Goal: Information Seeking & Learning: Learn about a topic

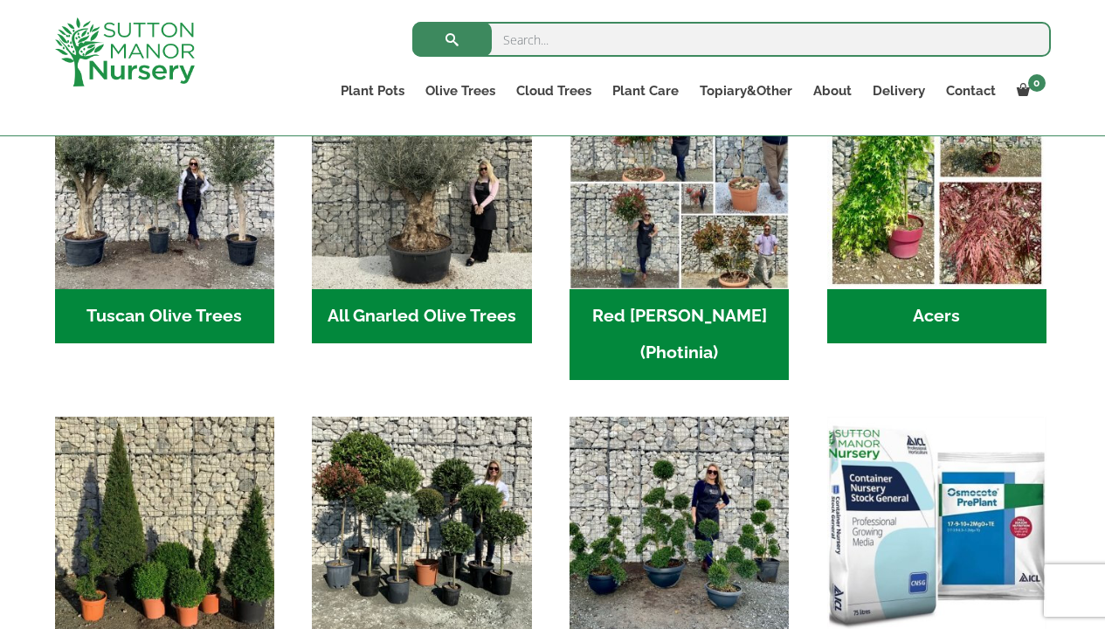
scroll to position [925, 0]
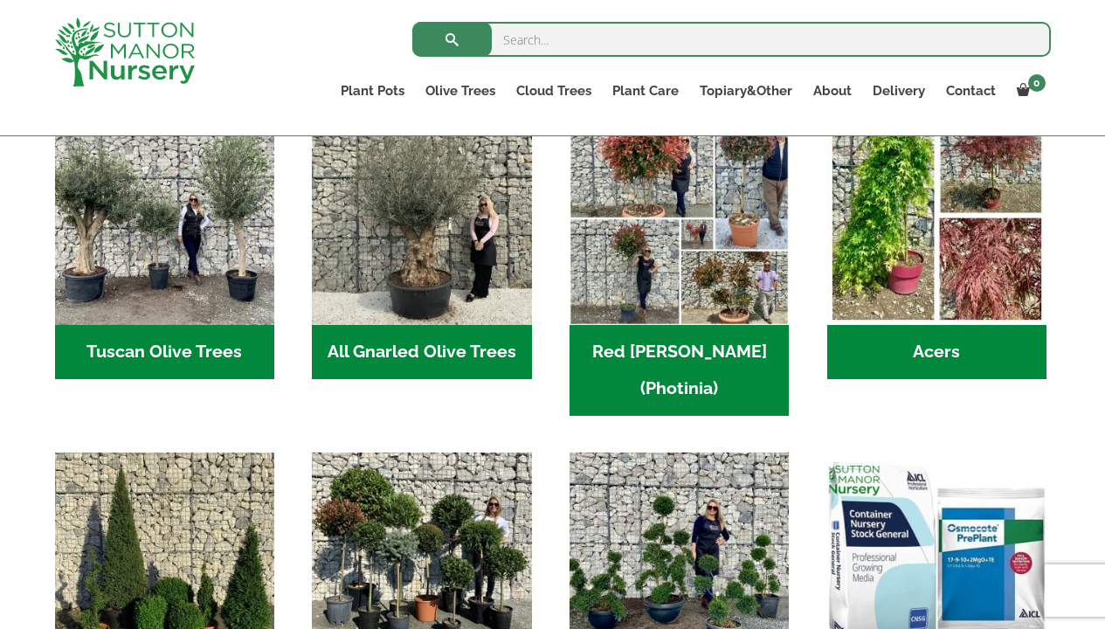
click at [162, 344] on h2 "Tuscan Olive Trees (2)" at bounding box center [164, 352] width 219 height 54
click at [417, 351] on h2 "All Gnarled Olive Trees (134)" at bounding box center [421, 352] width 219 height 54
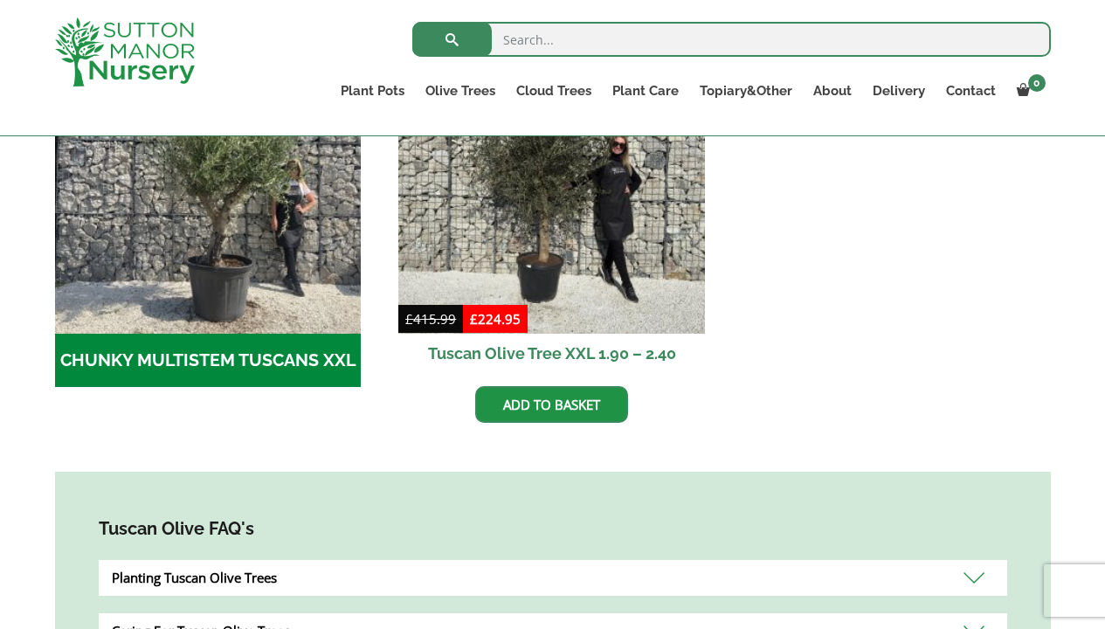
scroll to position [676, 0]
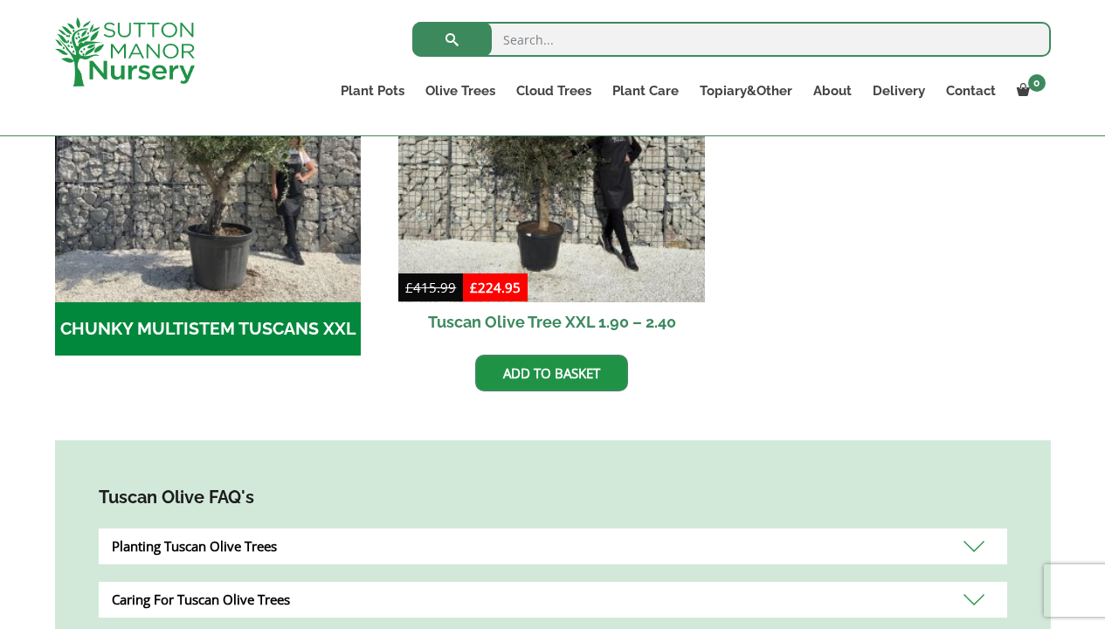
click at [171, 324] on h2 "CHUNKY MULTISTEM TUSCANS XXL (1)" at bounding box center [208, 329] width 306 height 54
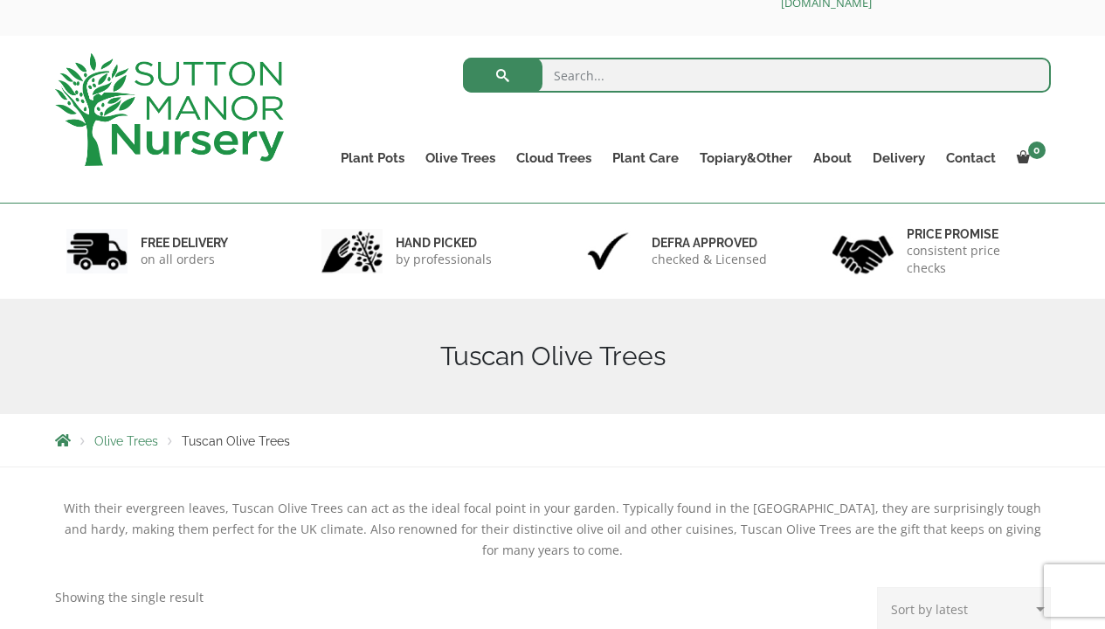
scroll to position [50, 0]
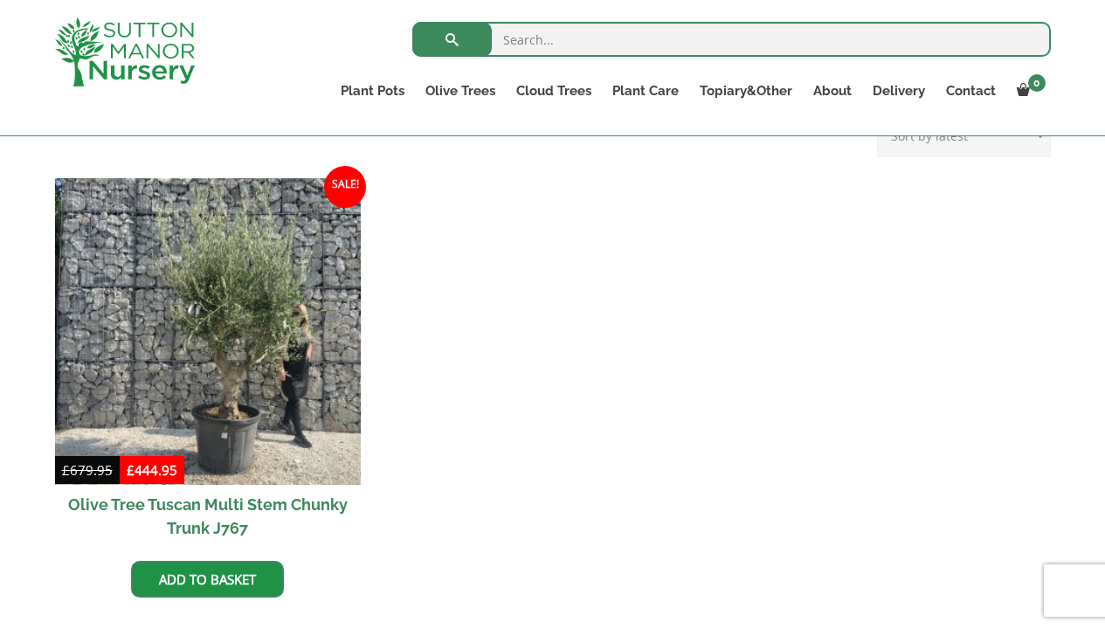
scroll to position [398, 0]
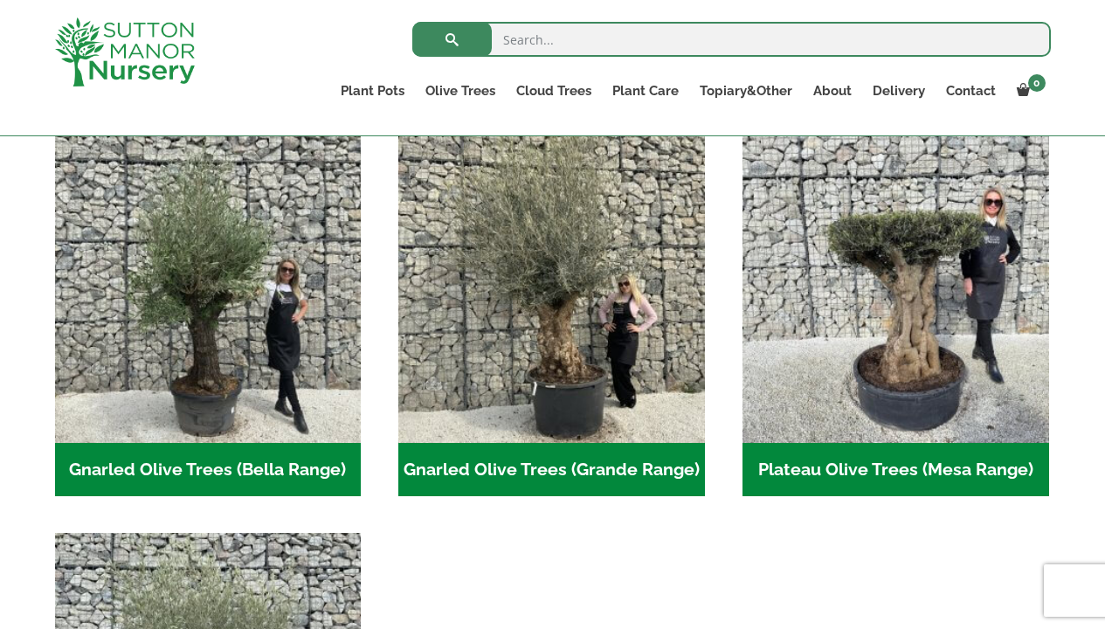
scroll to position [375, 0]
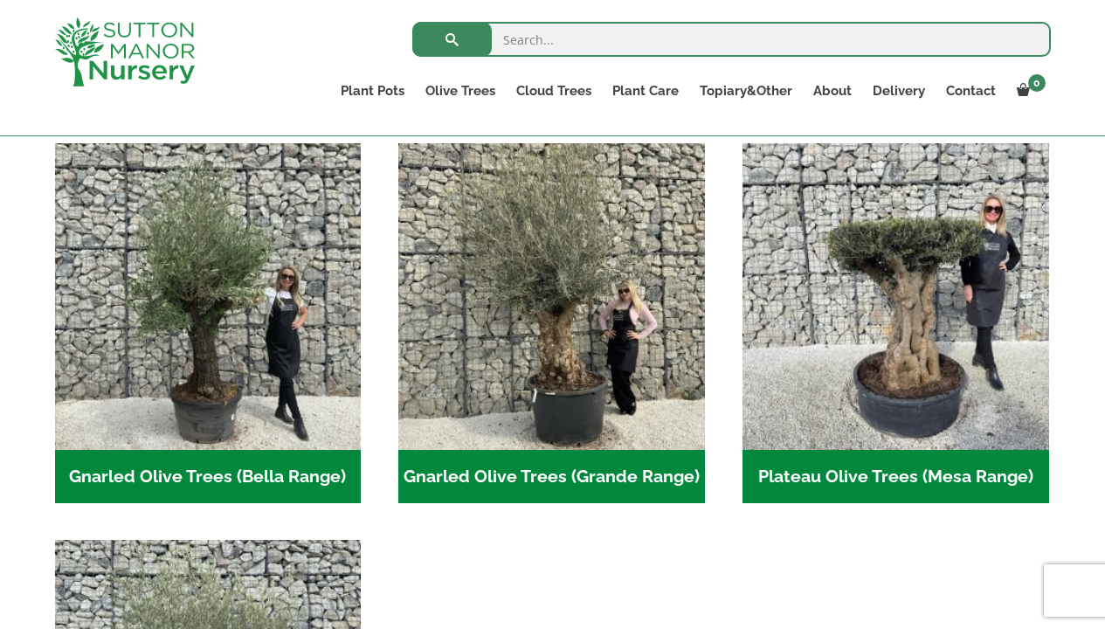
click at [247, 475] on h2 "Gnarled Olive Trees (Bella Range) (66)" at bounding box center [208, 477] width 306 height 54
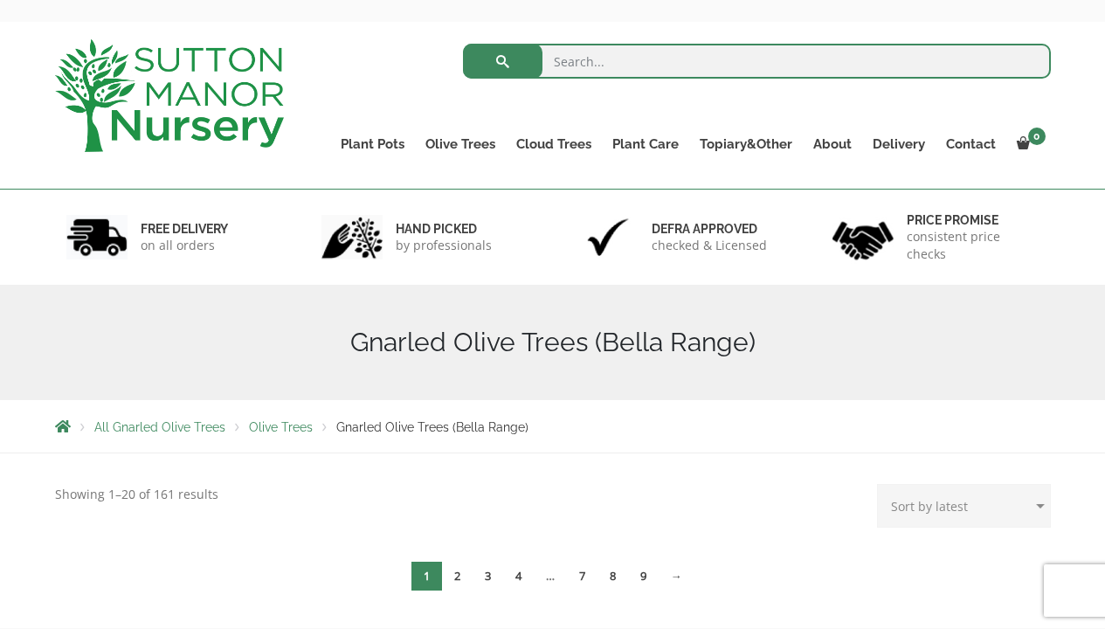
scroll to position [62, 0]
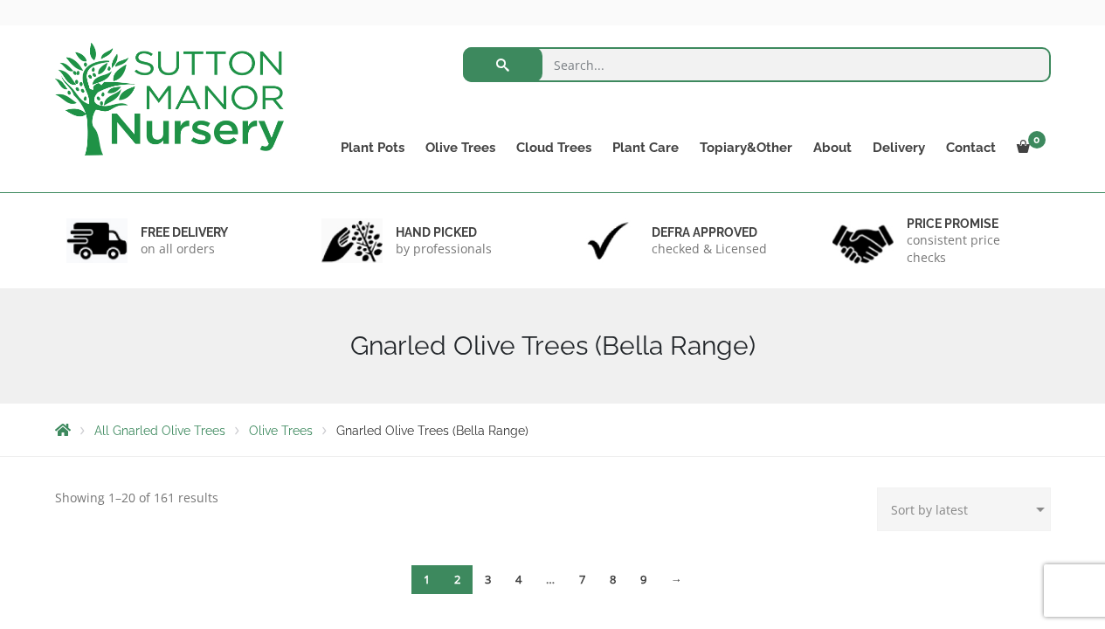
click at [458, 573] on link "2" at bounding box center [457, 579] width 31 height 29
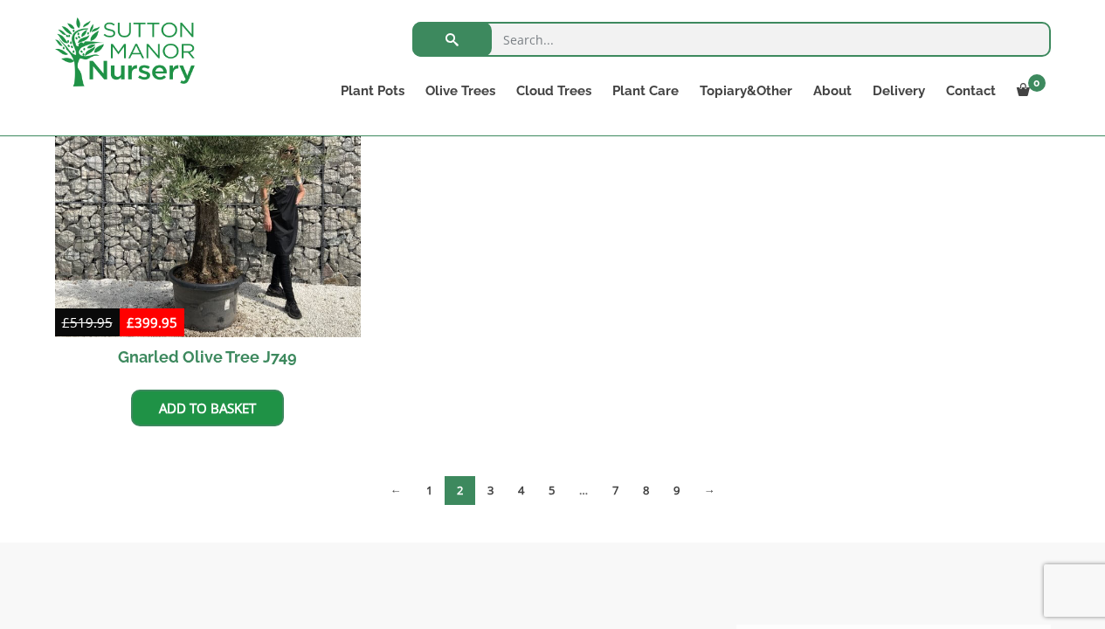
scroll to position [986, 0]
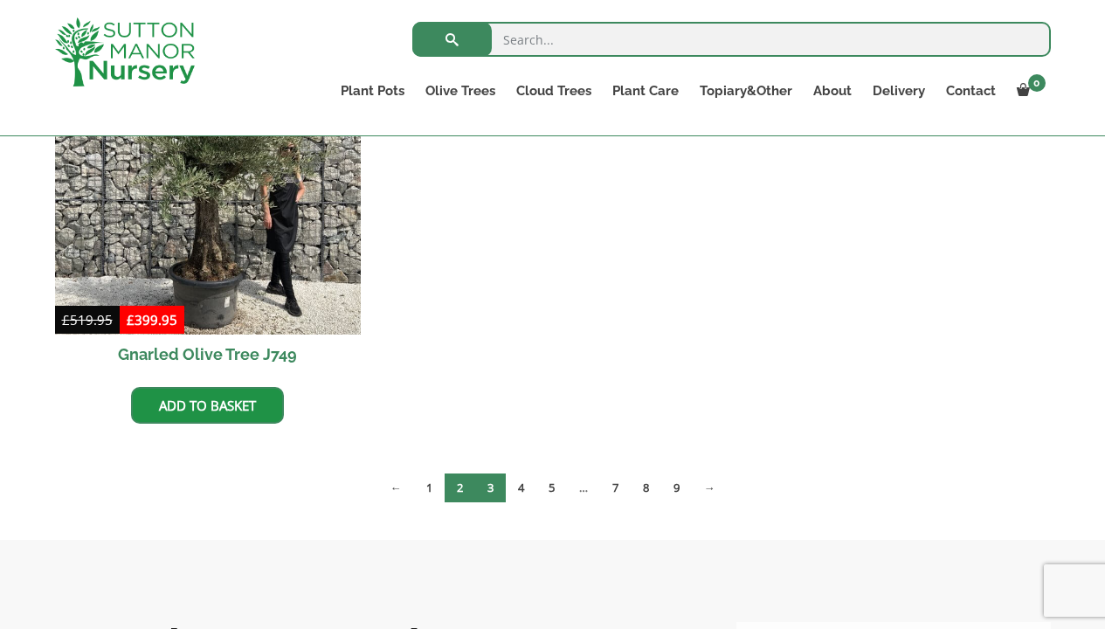
click at [486, 490] on link "3" at bounding box center [490, 487] width 31 height 29
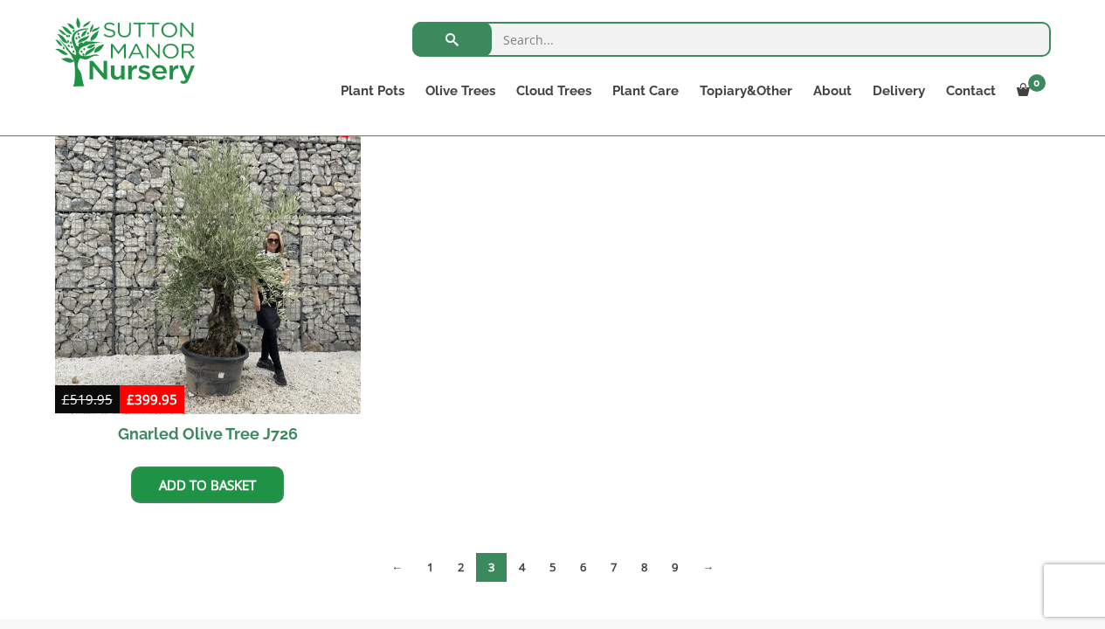
scroll to position [1346, 0]
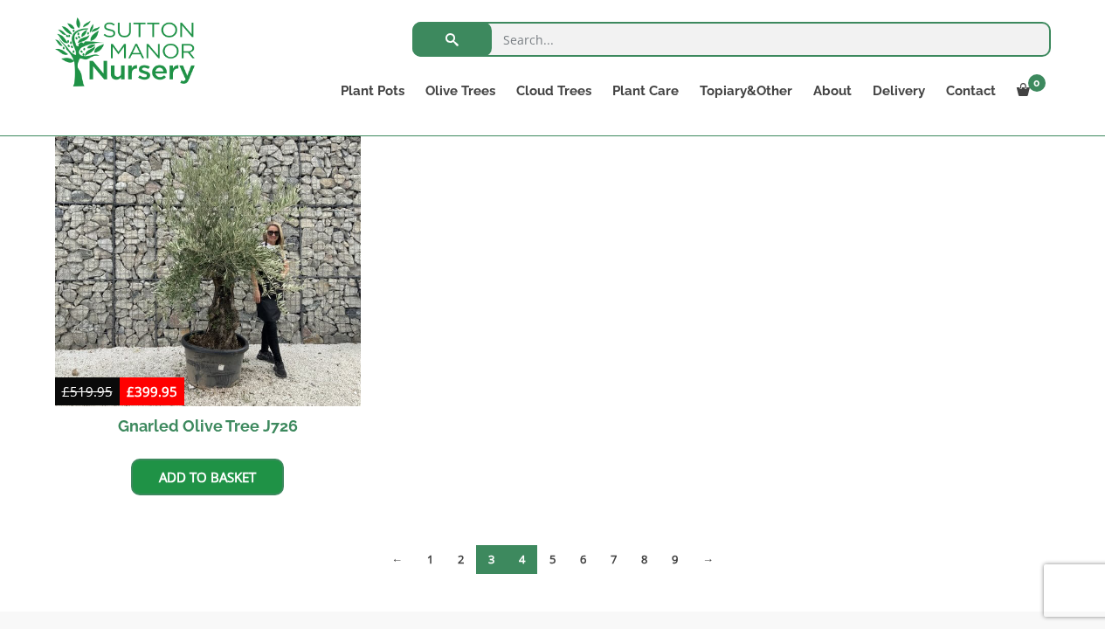
click at [518, 561] on link "4" at bounding box center [521, 559] width 31 height 29
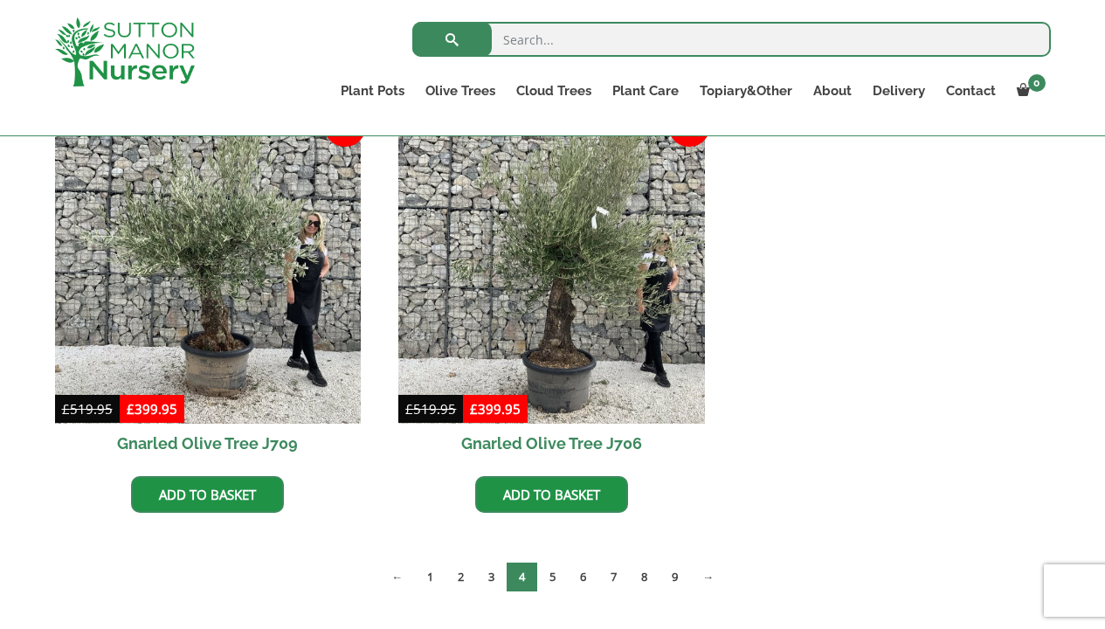
scroll to position [1340, 0]
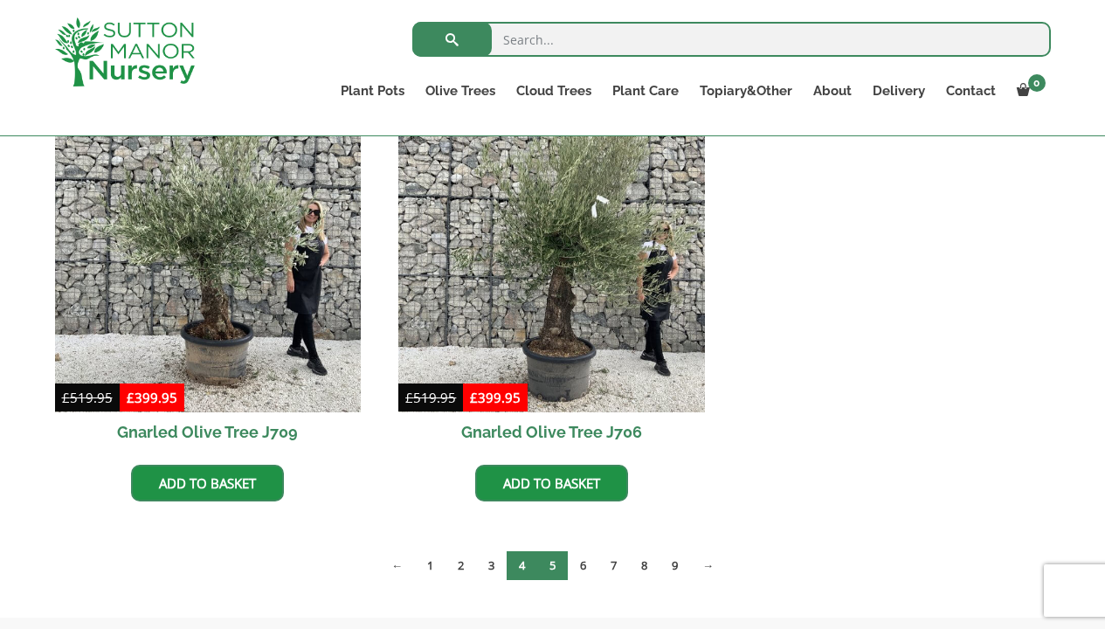
click at [552, 573] on link "5" at bounding box center [552, 565] width 31 height 29
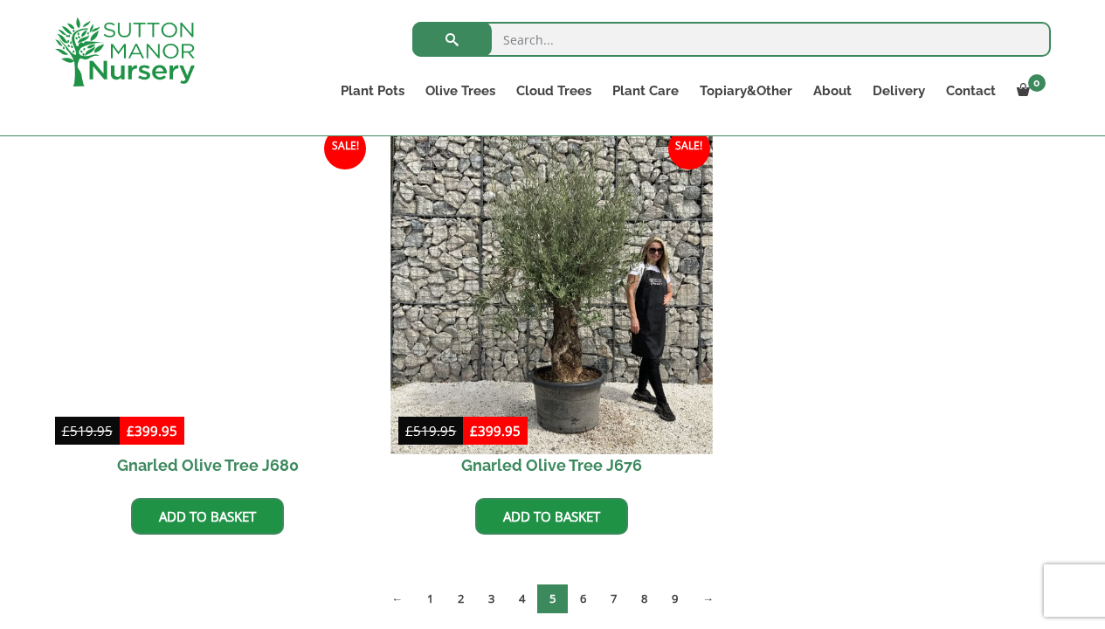
scroll to position [1752, 0]
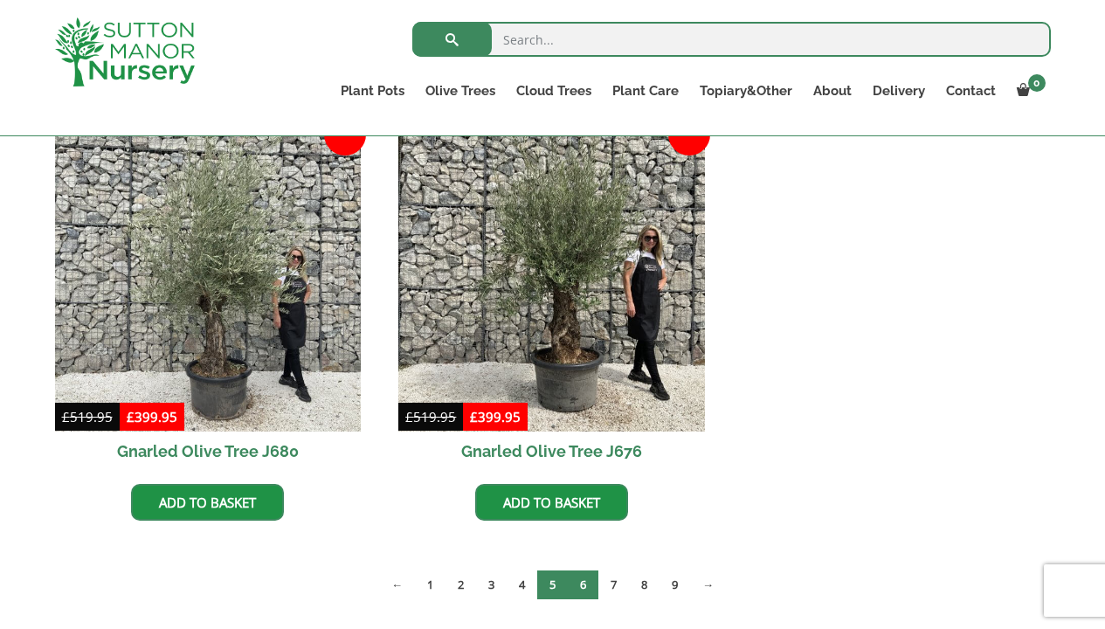
click at [583, 584] on link "6" at bounding box center [583, 584] width 31 height 29
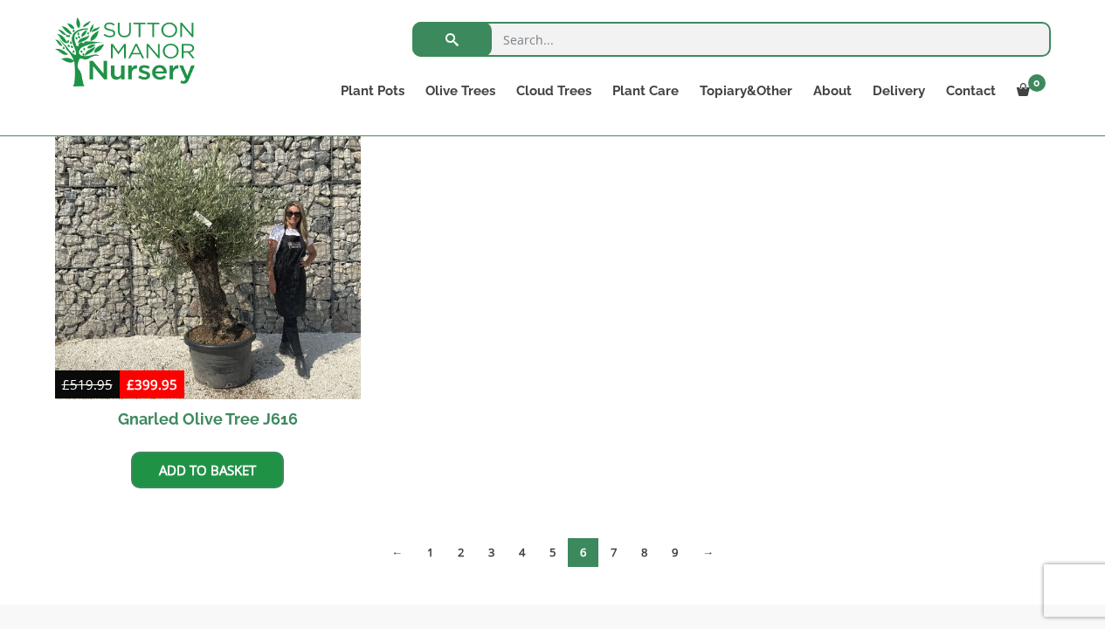
scroll to position [1800, 0]
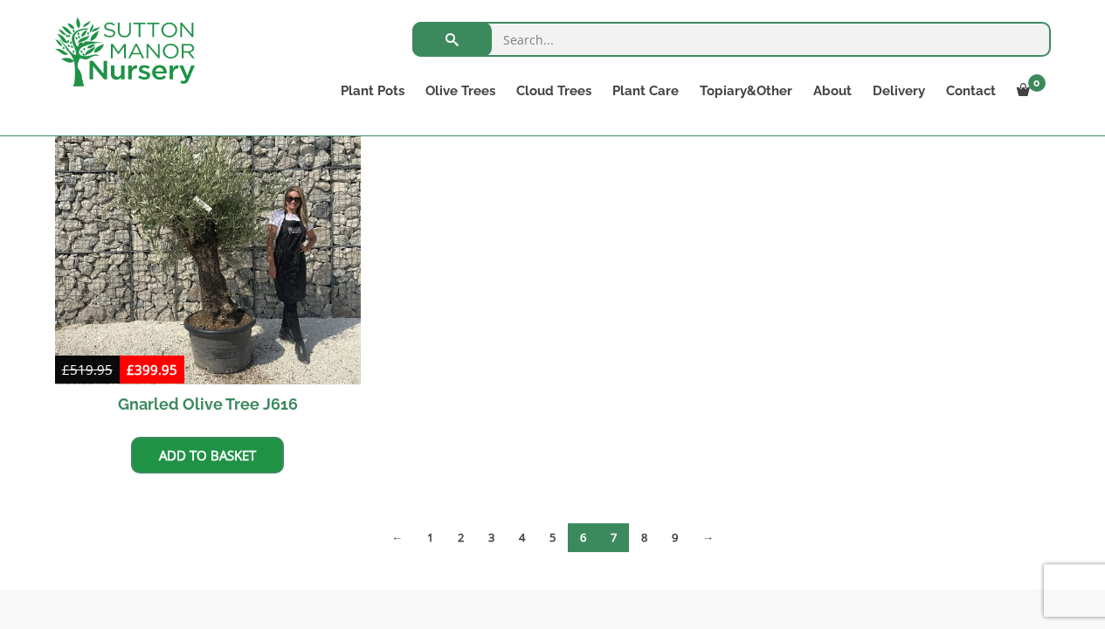
click at [616, 534] on link "7" at bounding box center [613, 537] width 31 height 29
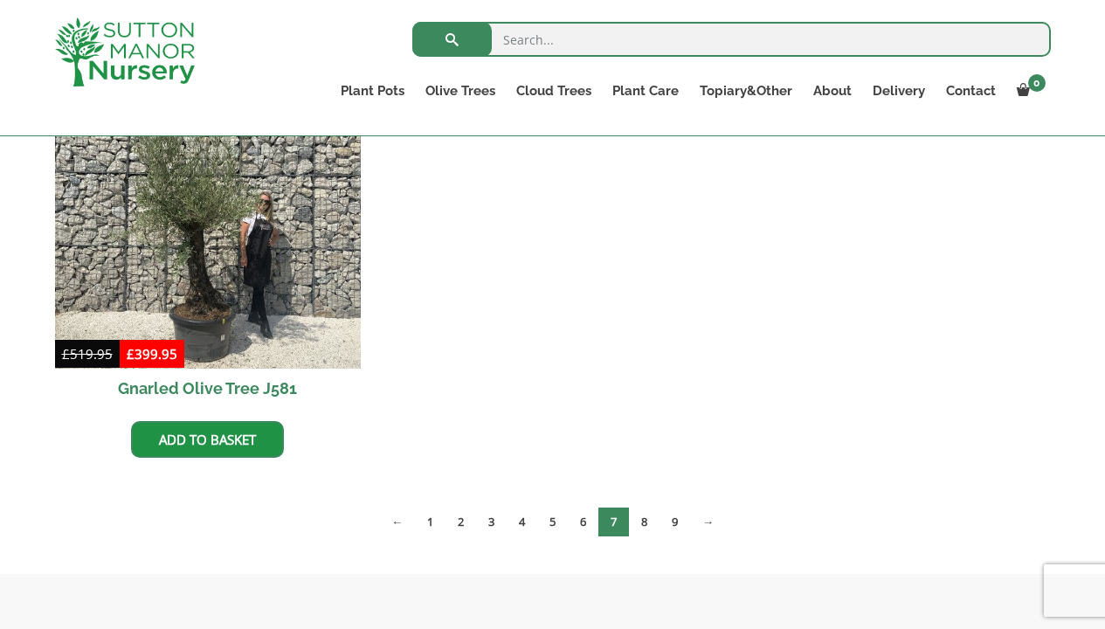
scroll to position [1824, 0]
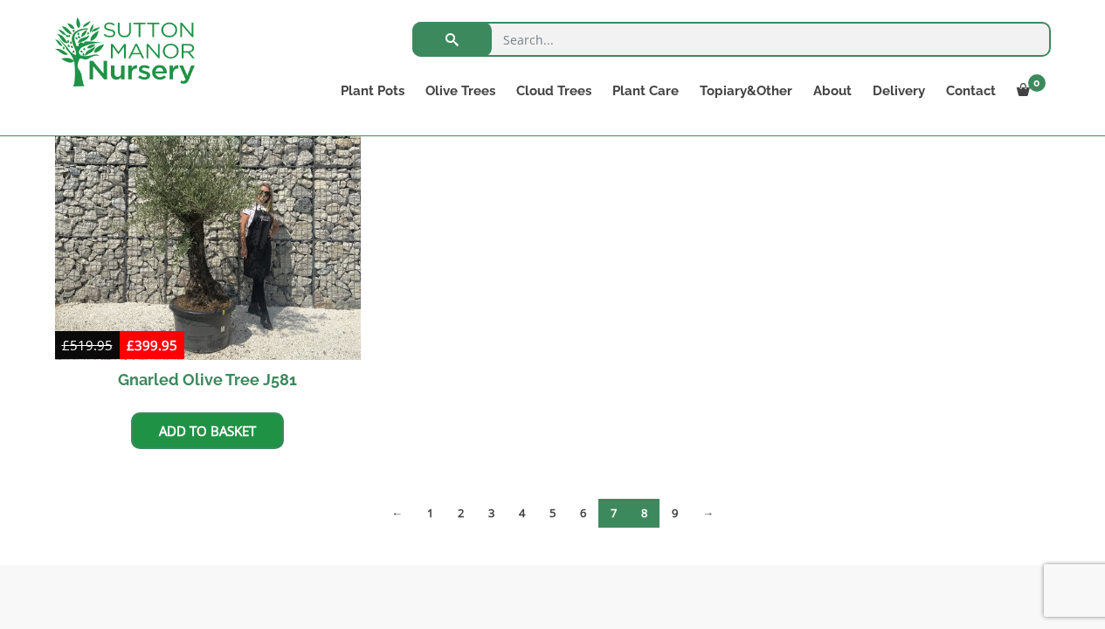
click at [645, 506] on link "8" at bounding box center [644, 513] width 31 height 29
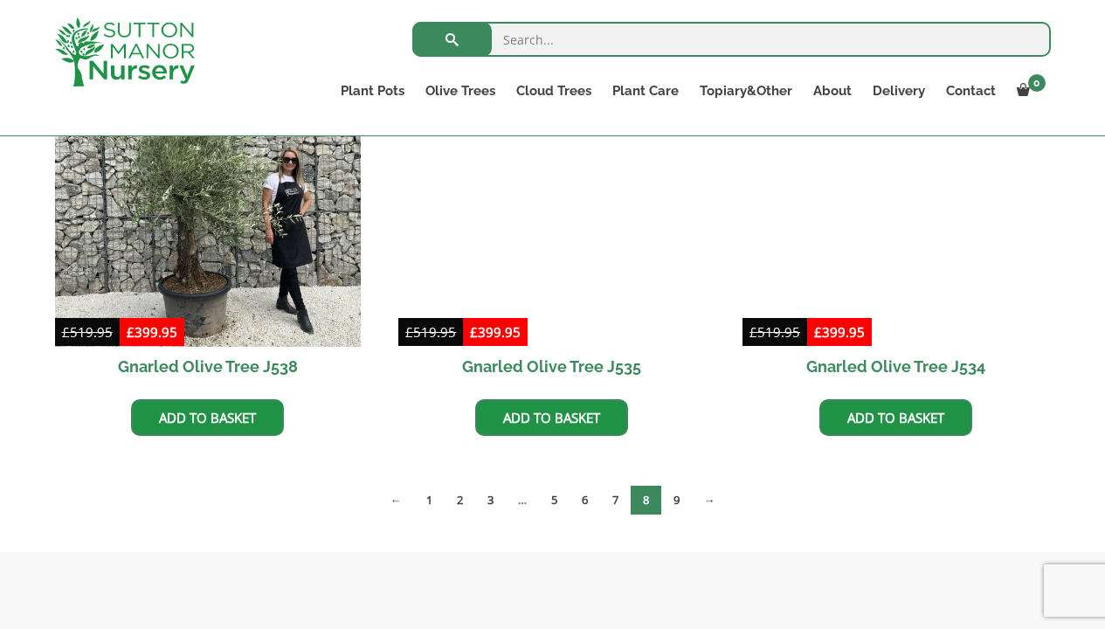
scroll to position [2274, 0]
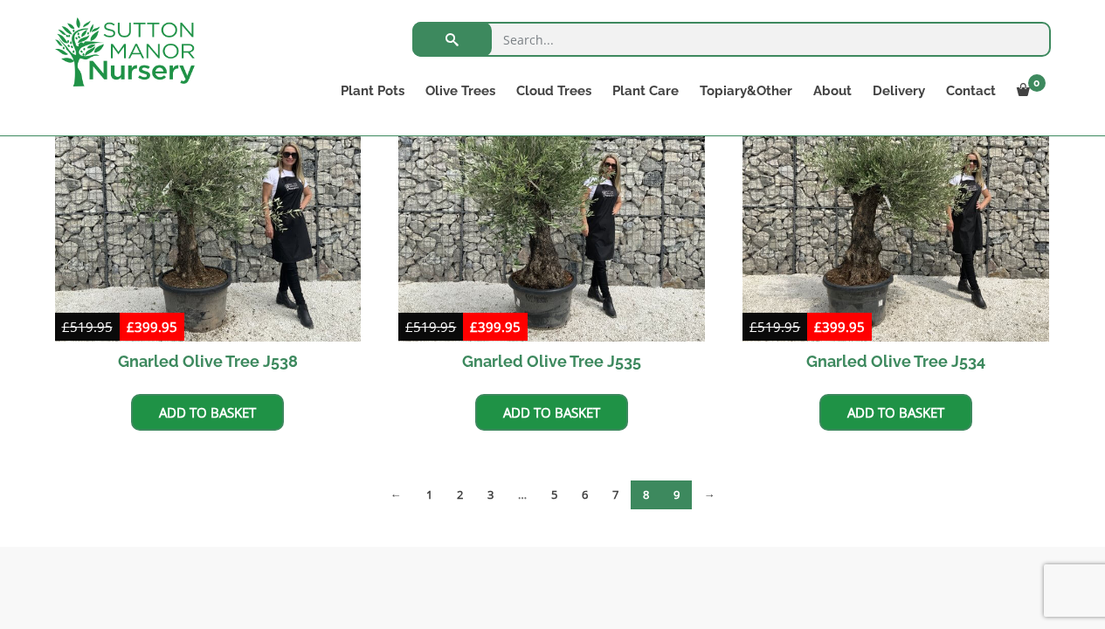
click at [678, 492] on link "9" at bounding box center [676, 494] width 31 height 29
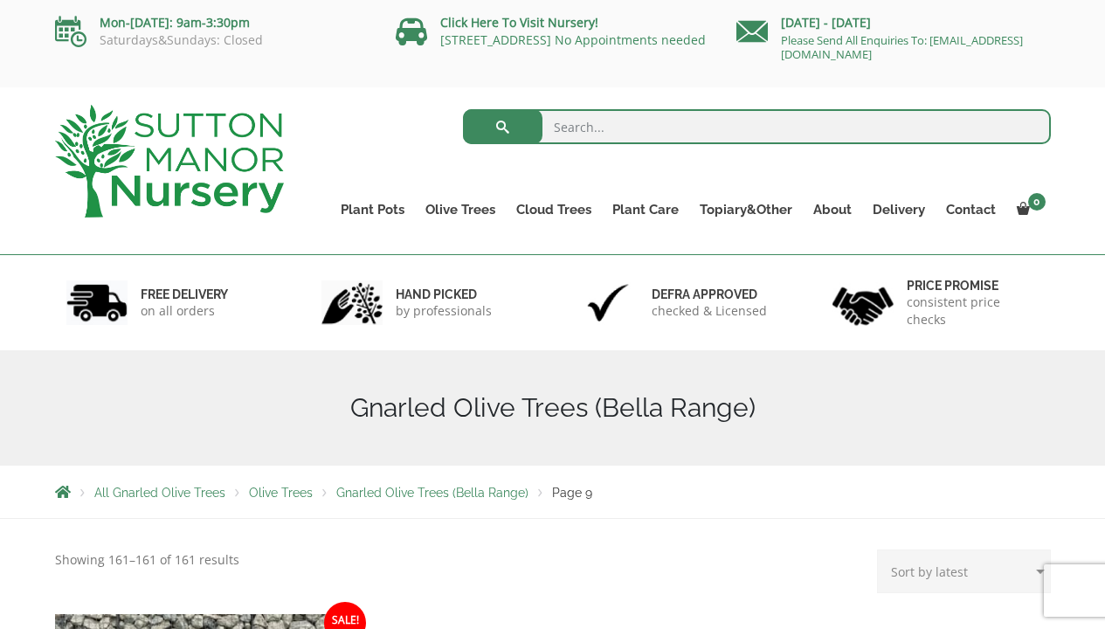
click at [272, 497] on span "Olive Trees" at bounding box center [281, 492] width 64 height 14
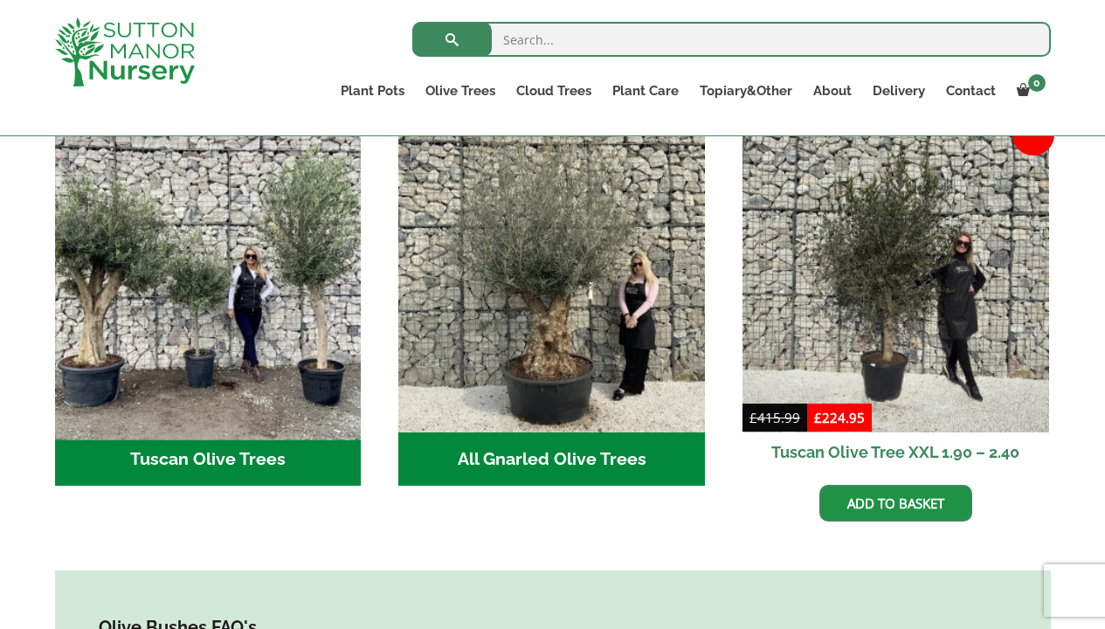
scroll to position [672, 0]
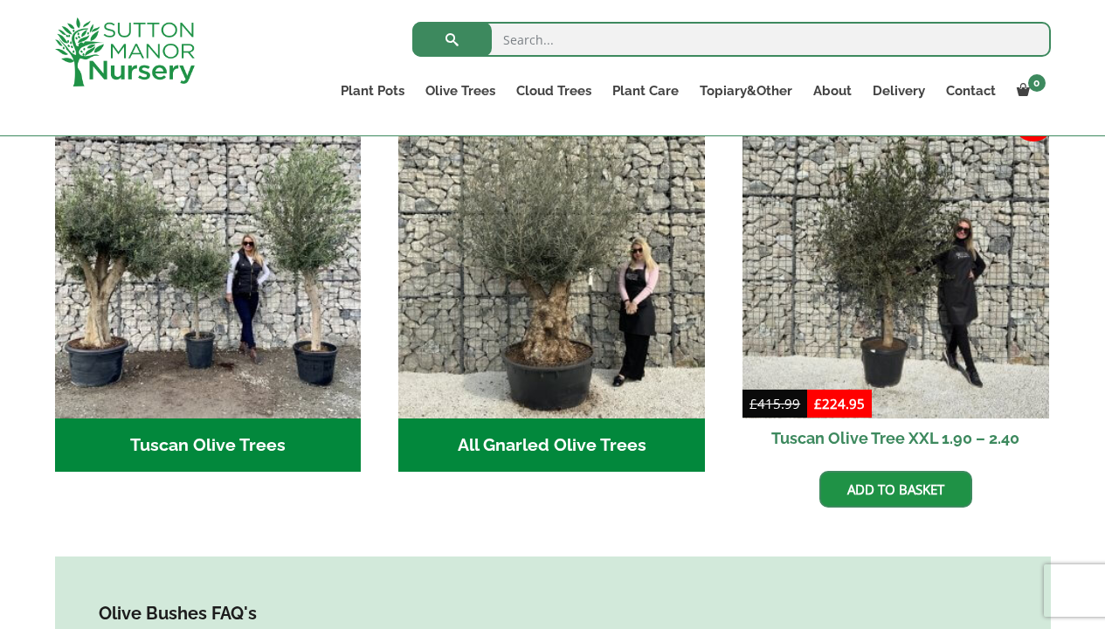
click at [215, 420] on h2 "Tuscan Olive Trees (2)" at bounding box center [208, 445] width 306 height 54
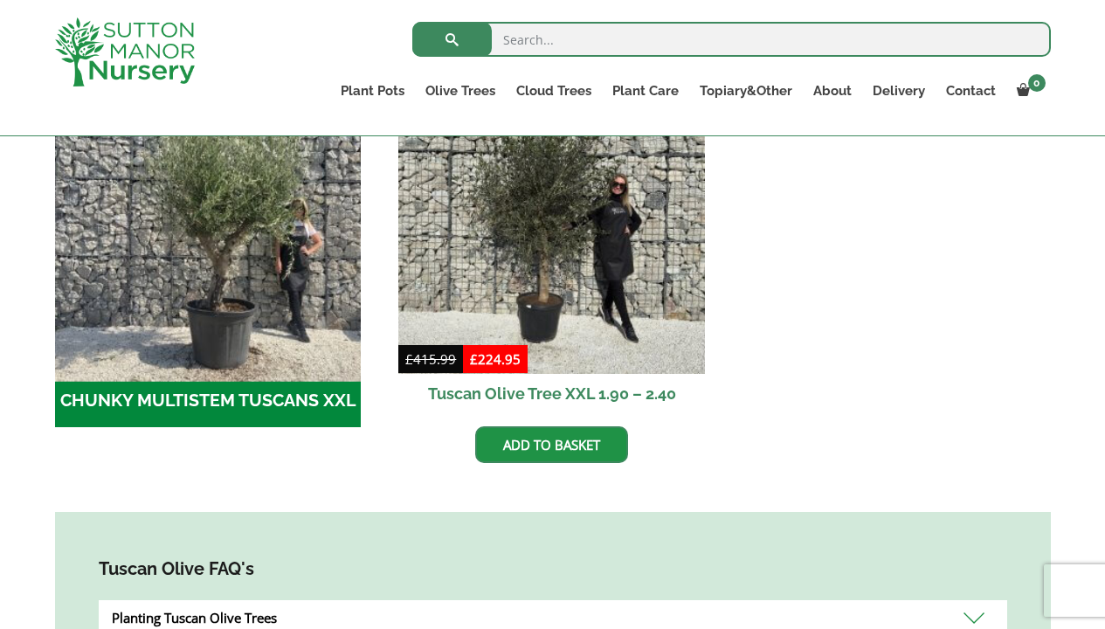
scroll to position [617, 0]
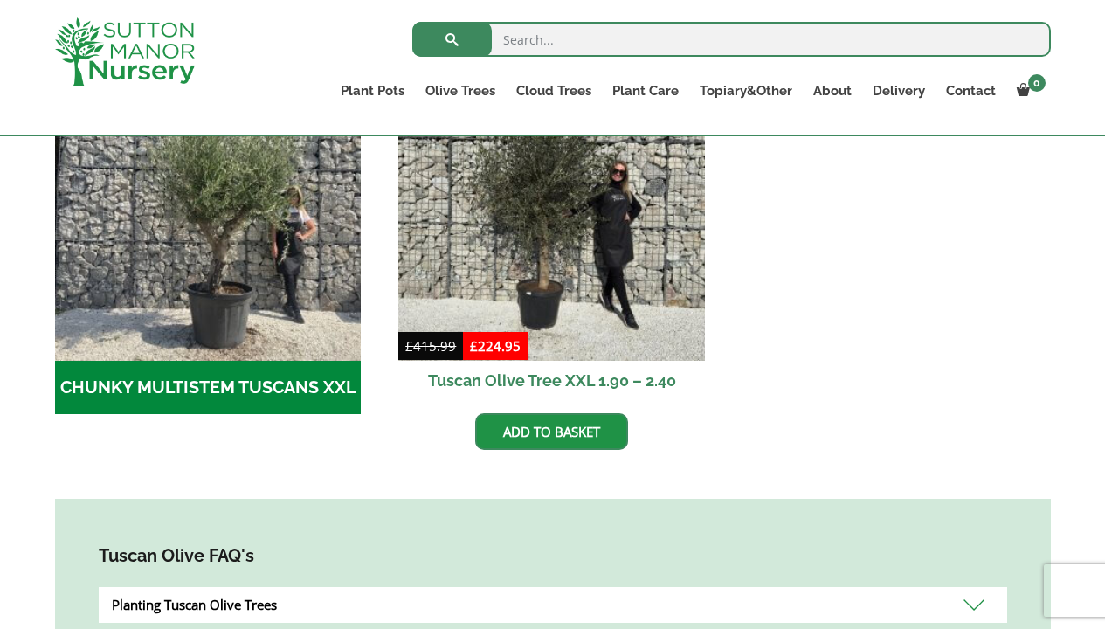
click at [223, 387] on h2 "CHUNKY MULTISTEM TUSCANS XXL (1)" at bounding box center [208, 388] width 306 height 54
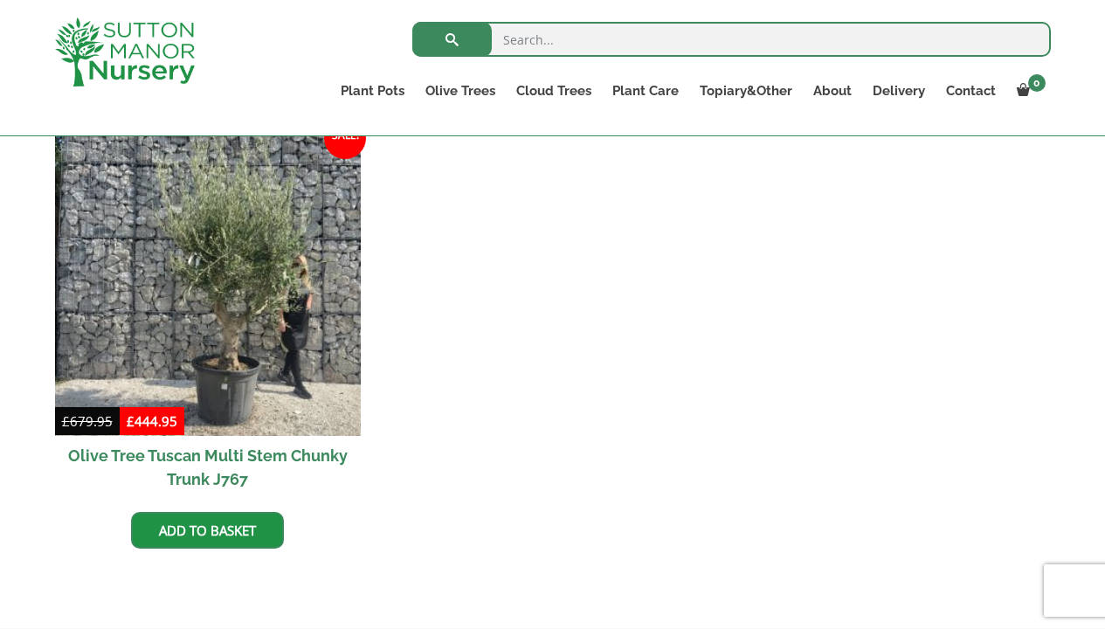
scroll to position [456, 0]
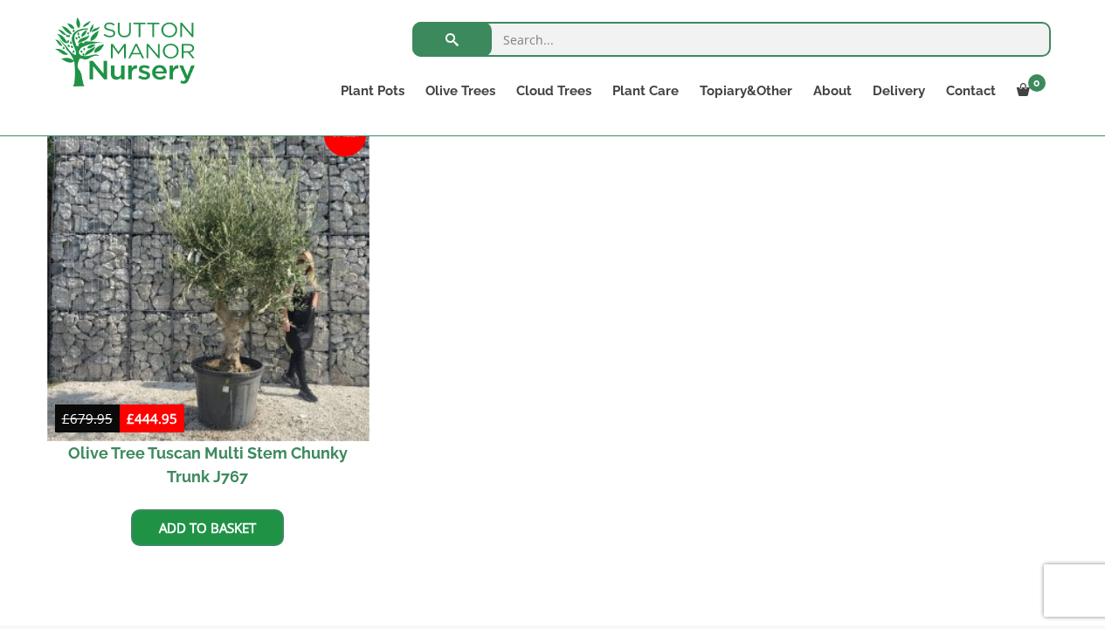
click at [240, 389] on img at bounding box center [207, 279] width 321 height 321
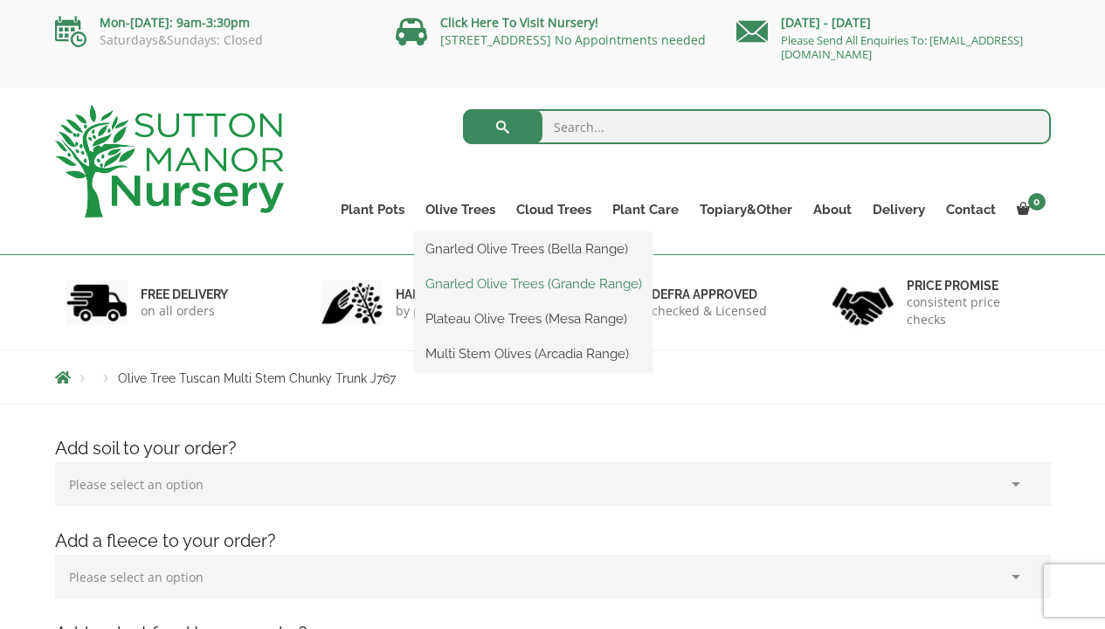
click at [456, 285] on link "Gnarled Olive Trees (Grande Range)" at bounding box center [533, 284] width 237 height 26
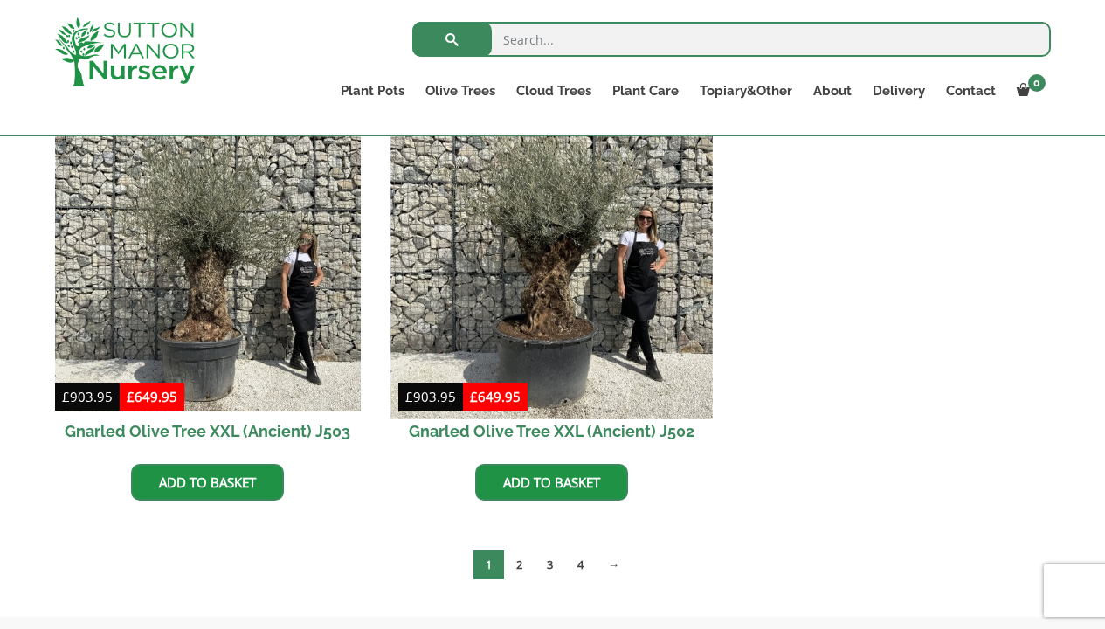
scroll to position [2641, 0]
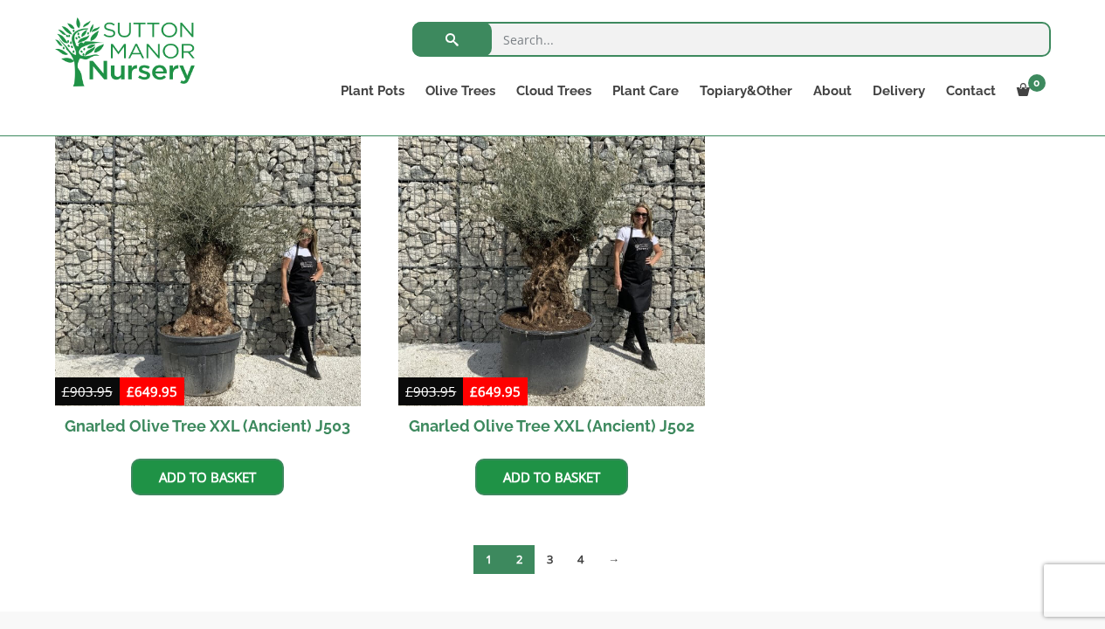
click at [520, 558] on link "2" at bounding box center [519, 559] width 31 height 29
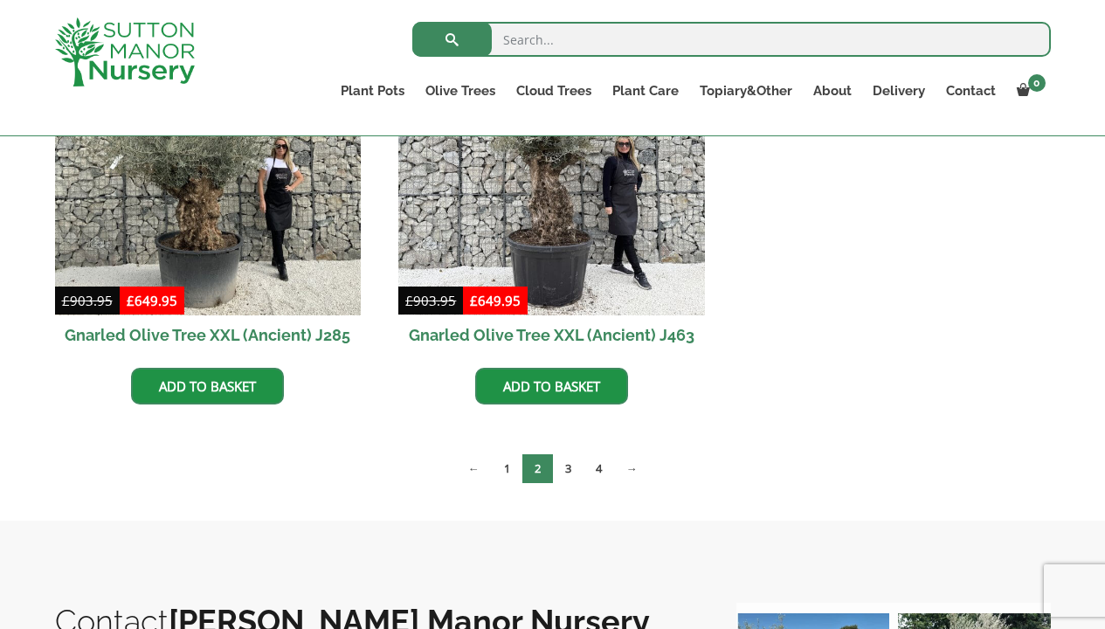
scroll to position [2303, 0]
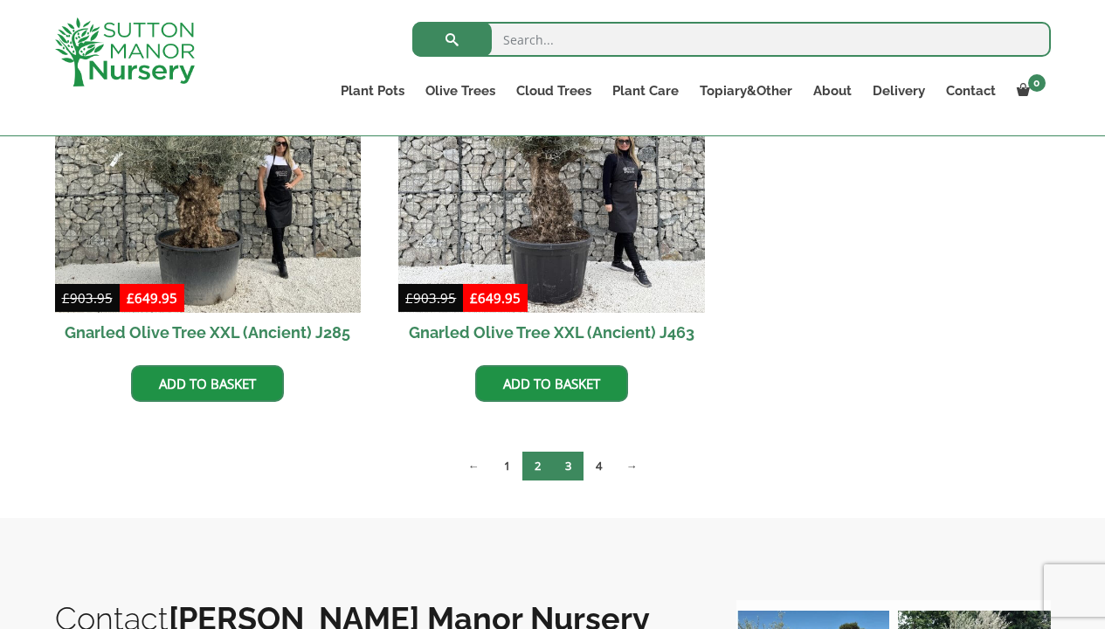
click at [566, 467] on link "3" at bounding box center [568, 465] width 31 height 29
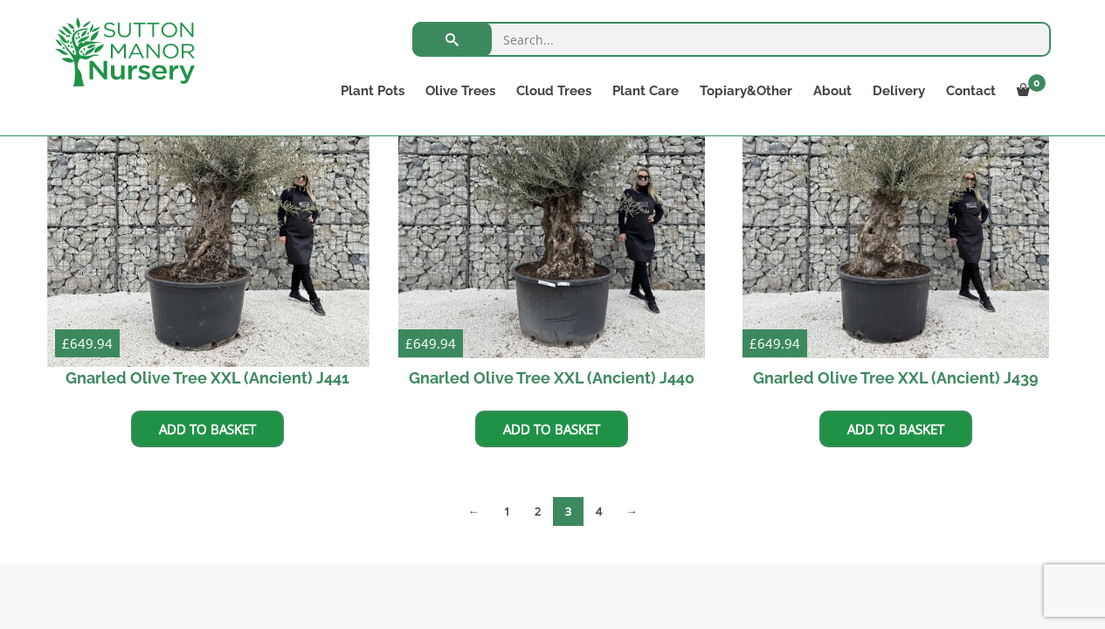
scroll to position [2261, 0]
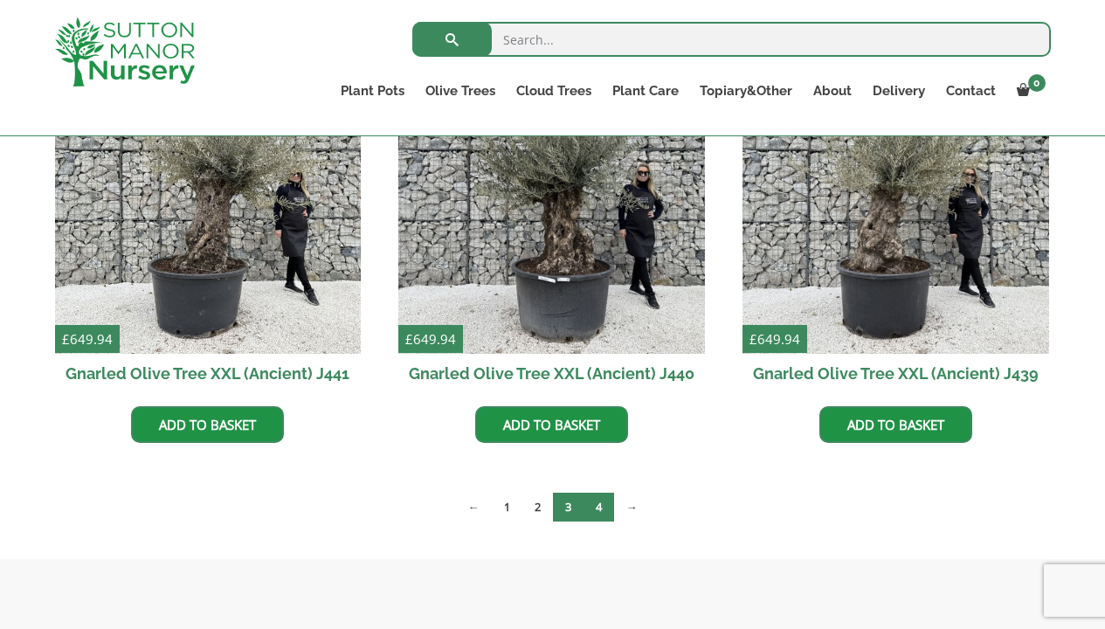
click at [600, 502] on link "4" at bounding box center [598, 506] width 31 height 29
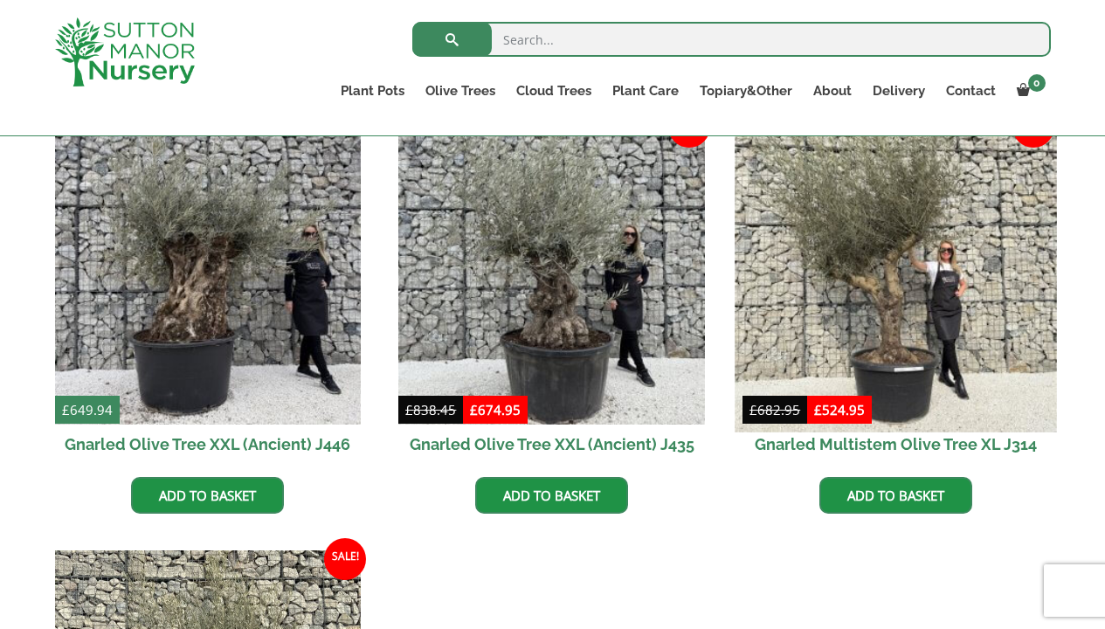
scroll to position [454, 0]
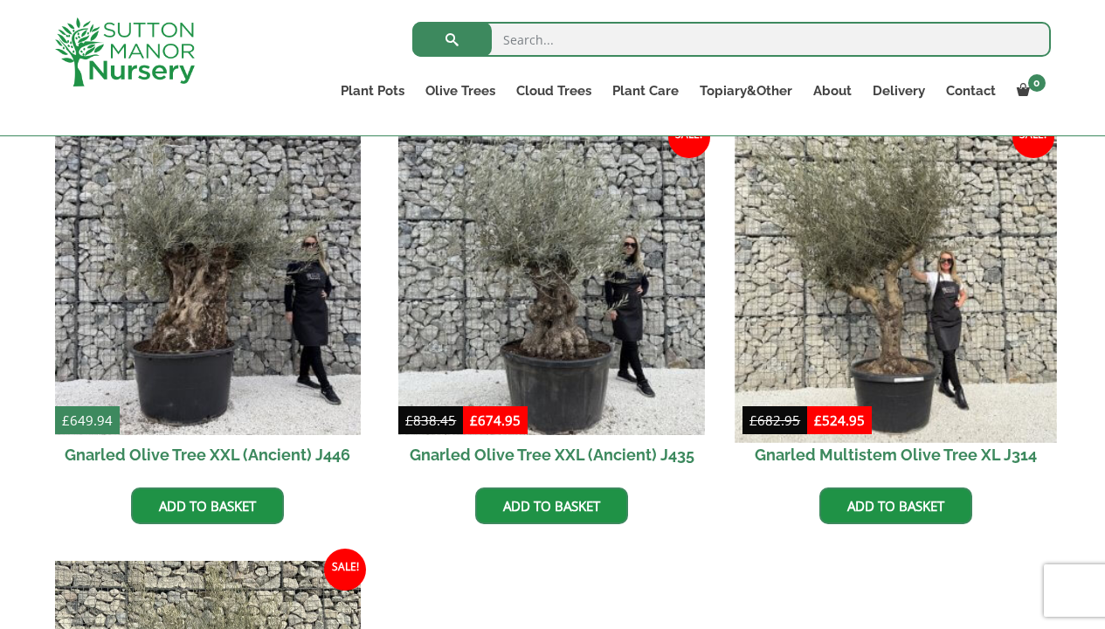
click at [881, 354] on img at bounding box center [894, 280] width 321 height 321
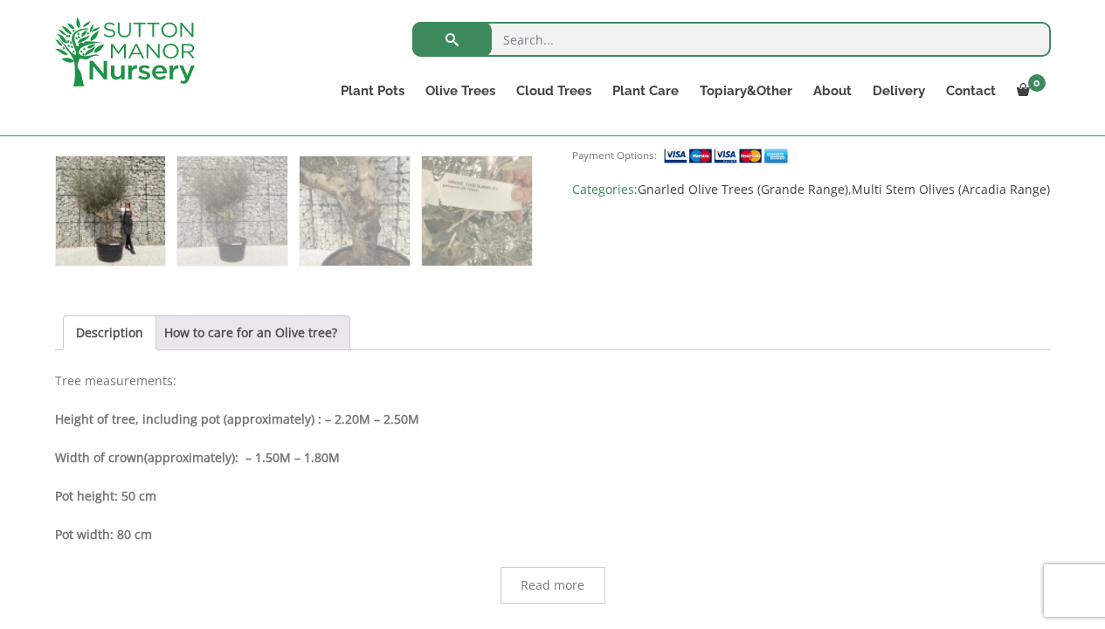
scroll to position [1044, 0]
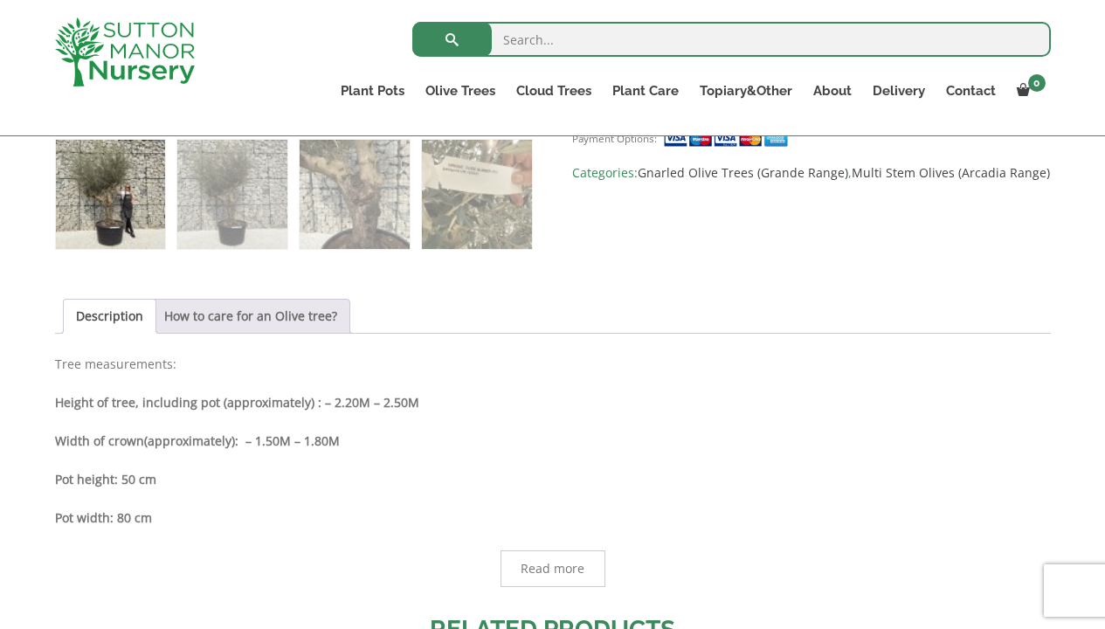
click at [293, 312] on link "How to care for an Olive tree?" at bounding box center [250, 315] width 173 height 33
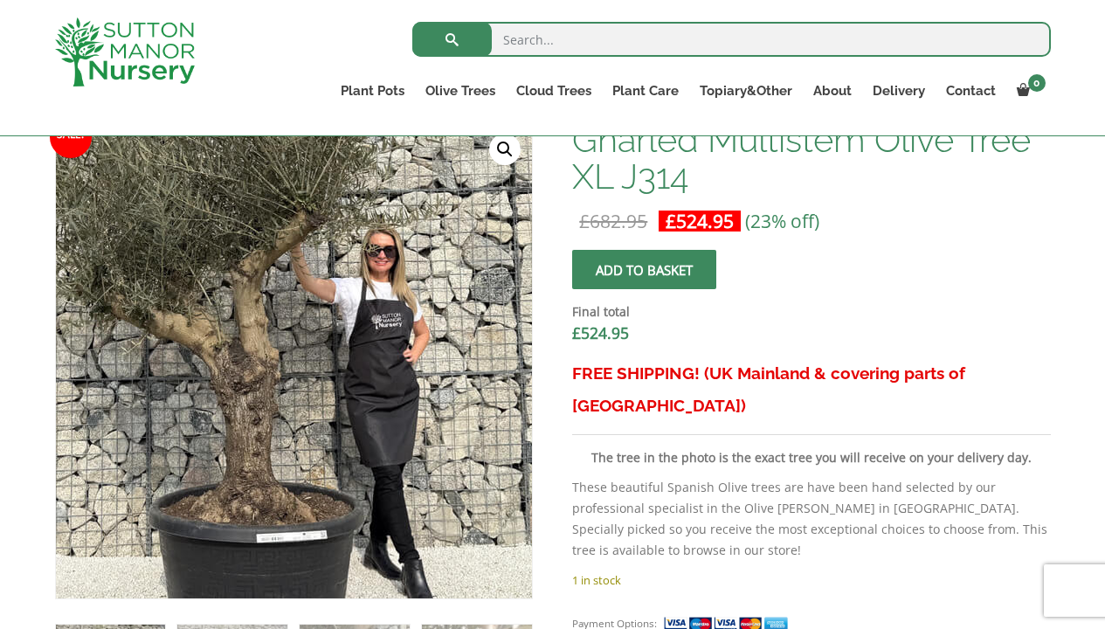
scroll to position [542, 0]
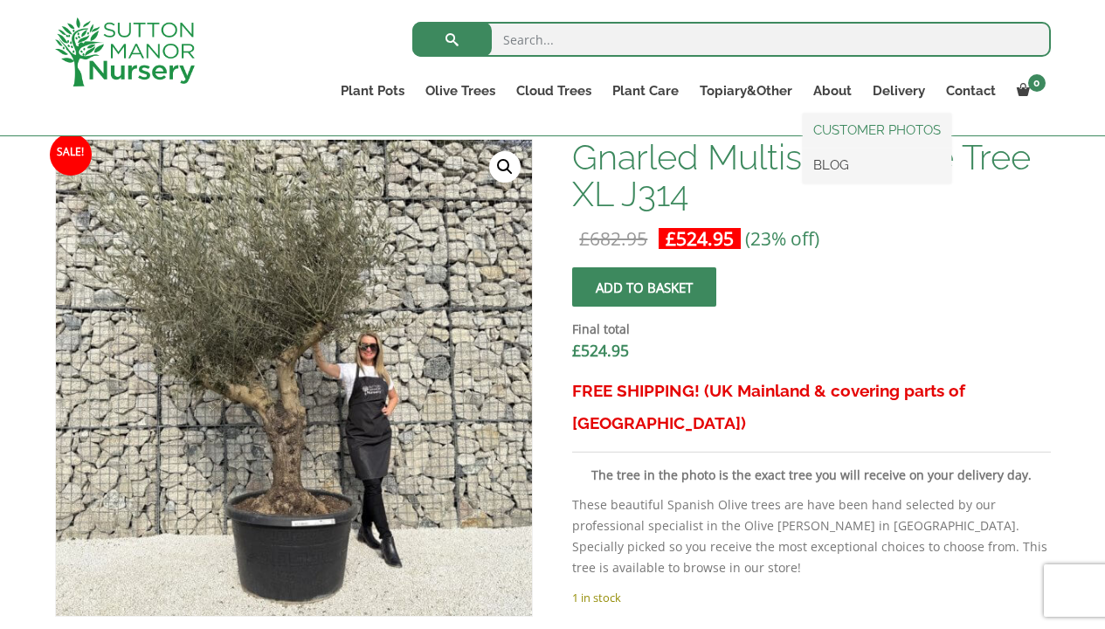
click at [826, 127] on link "CUSTOMER PHOTOS" at bounding box center [876, 130] width 148 height 26
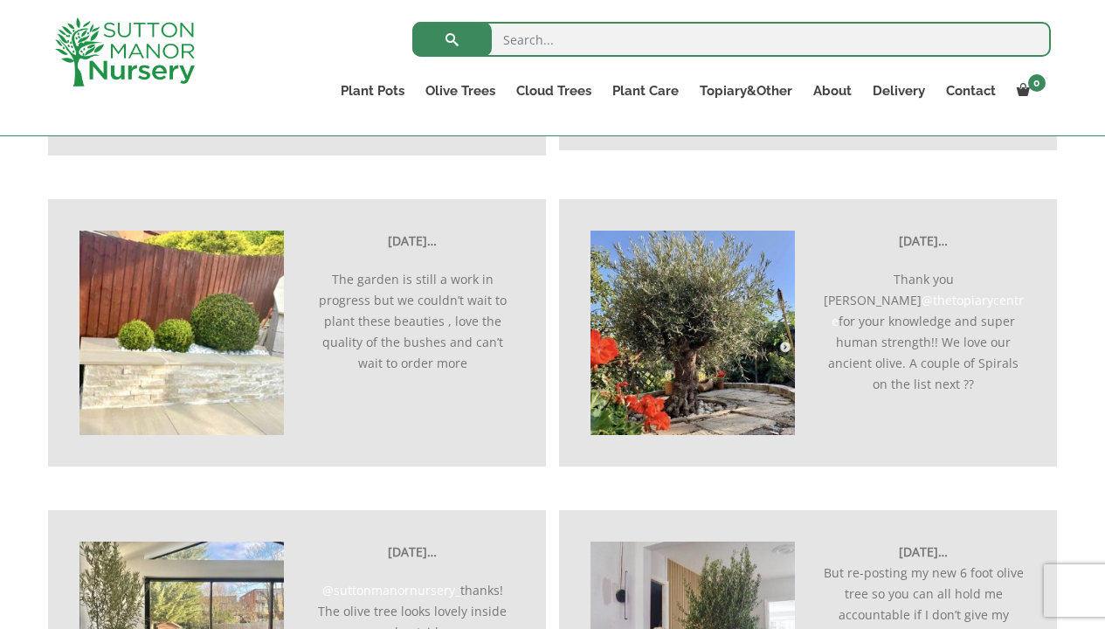
scroll to position [1550, 0]
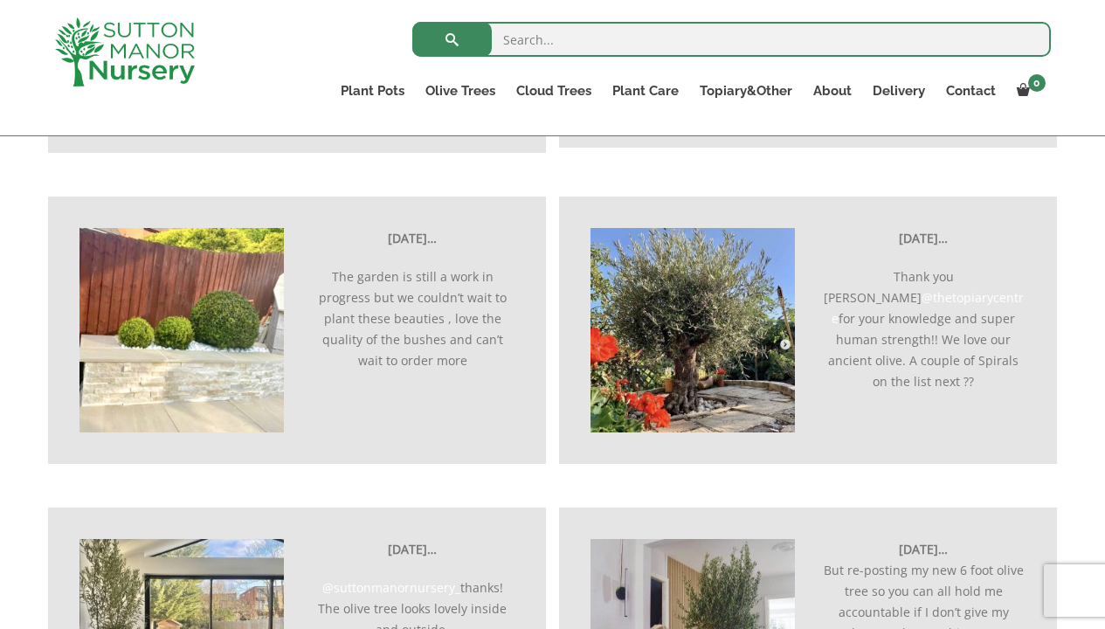
click at [696, 367] on img at bounding box center [692, 330] width 204 height 204
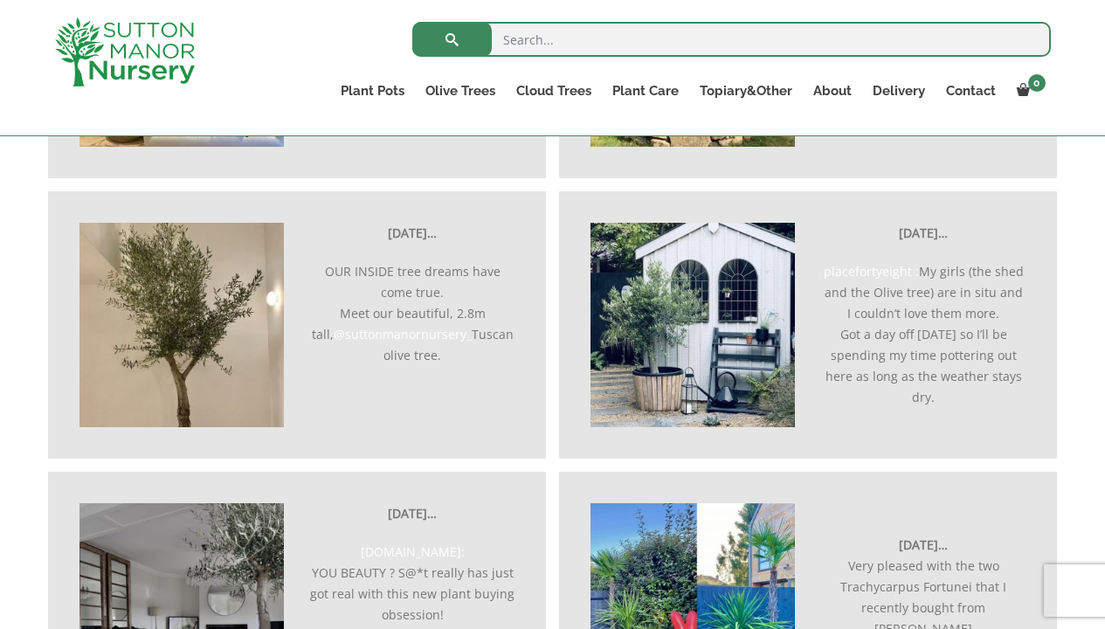
scroll to position [2455, 0]
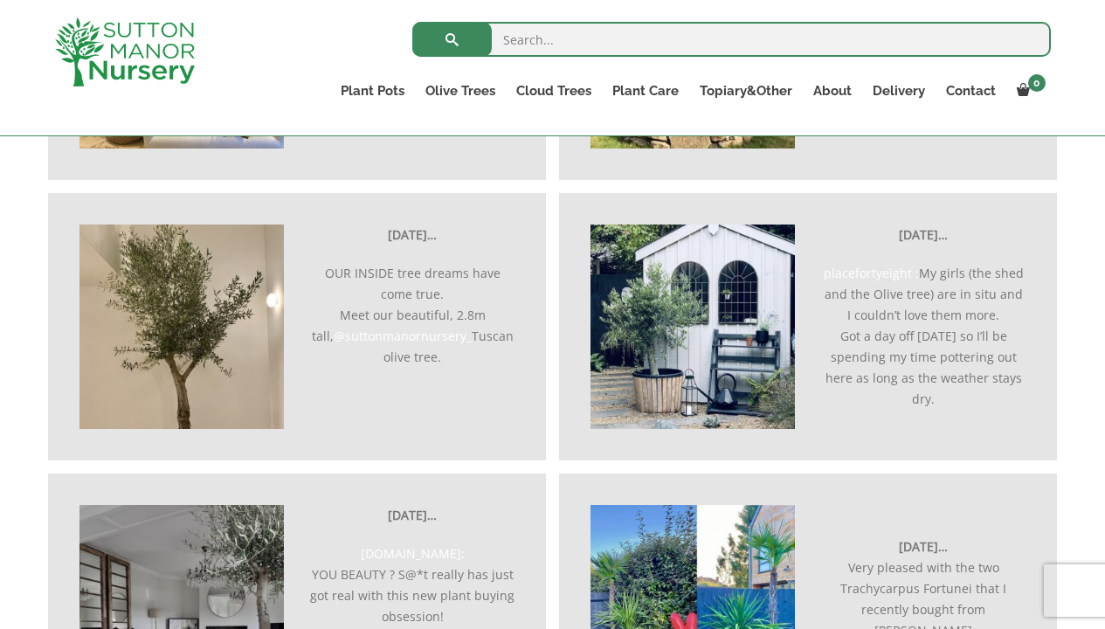
click at [718, 358] on img at bounding box center [692, 326] width 204 height 204
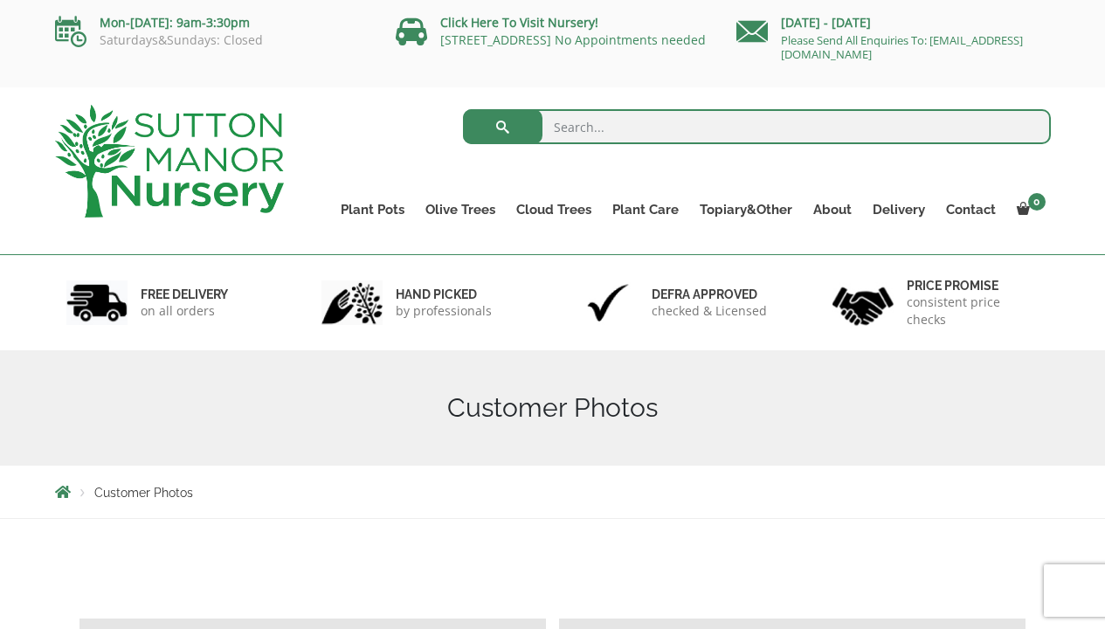
scroll to position [0, 0]
click at [839, 276] on link "BLOG" at bounding box center [876, 284] width 148 height 26
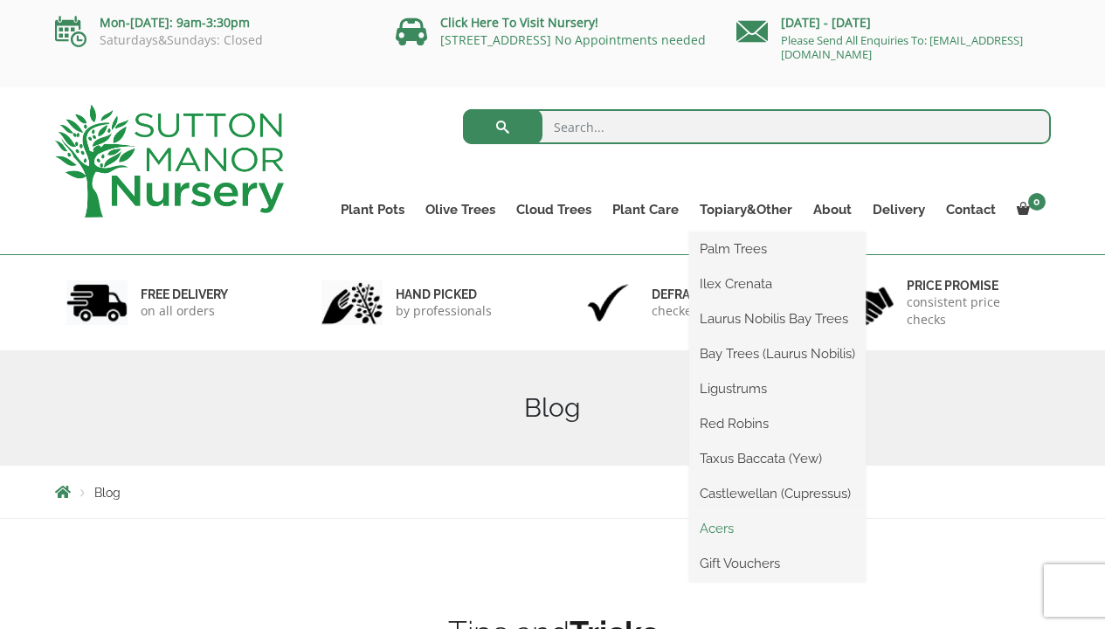
click at [719, 527] on link "Acers" at bounding box center [777, 528] width 176 height 26
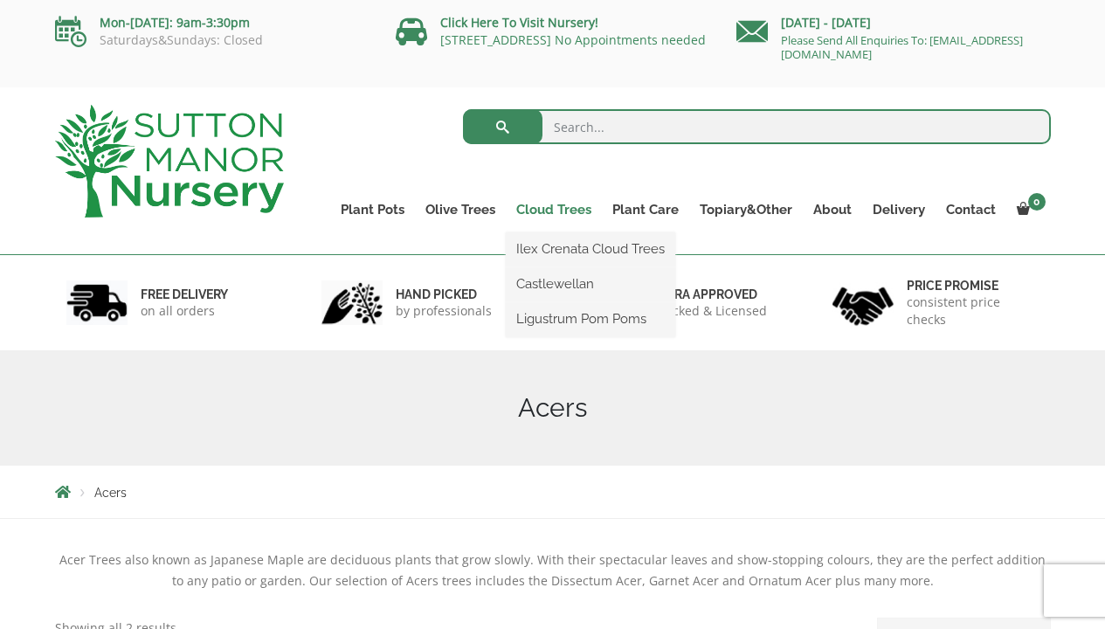
click at [554, 213] on link "Cloud Trees" at bounding box center [554, 209] width 96 height 24
click at [574, 251] on link "Ilex Crenata Cloud Trees" at bounding box center [590, 249] width 169 height 26
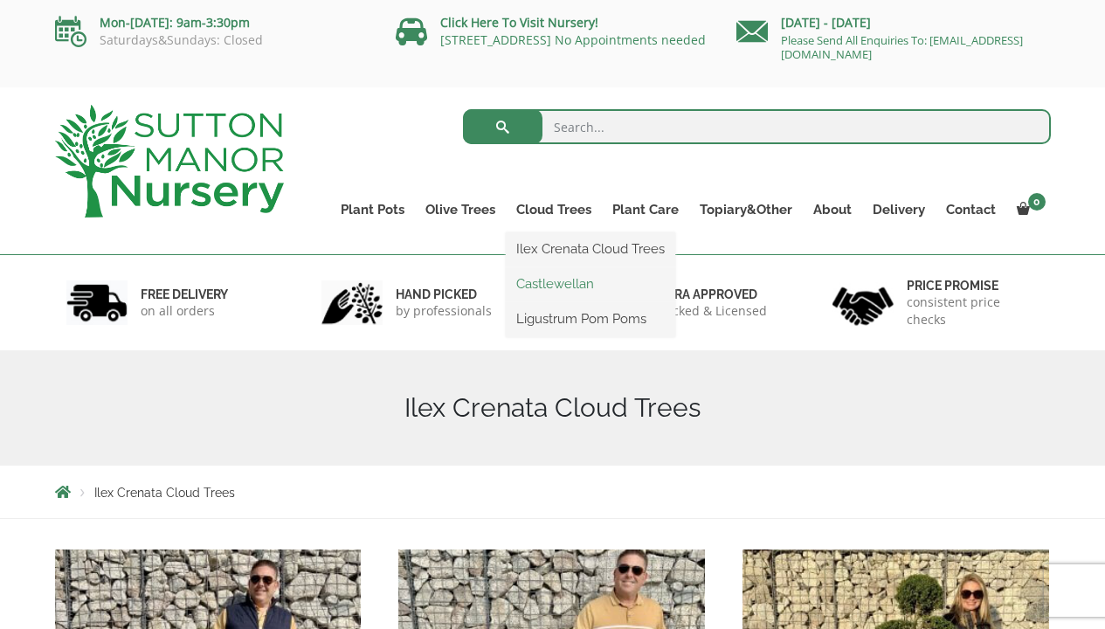
click at [544, 282] on link "Castlewellan" at bounding box center [590, 284] width 169 height 26
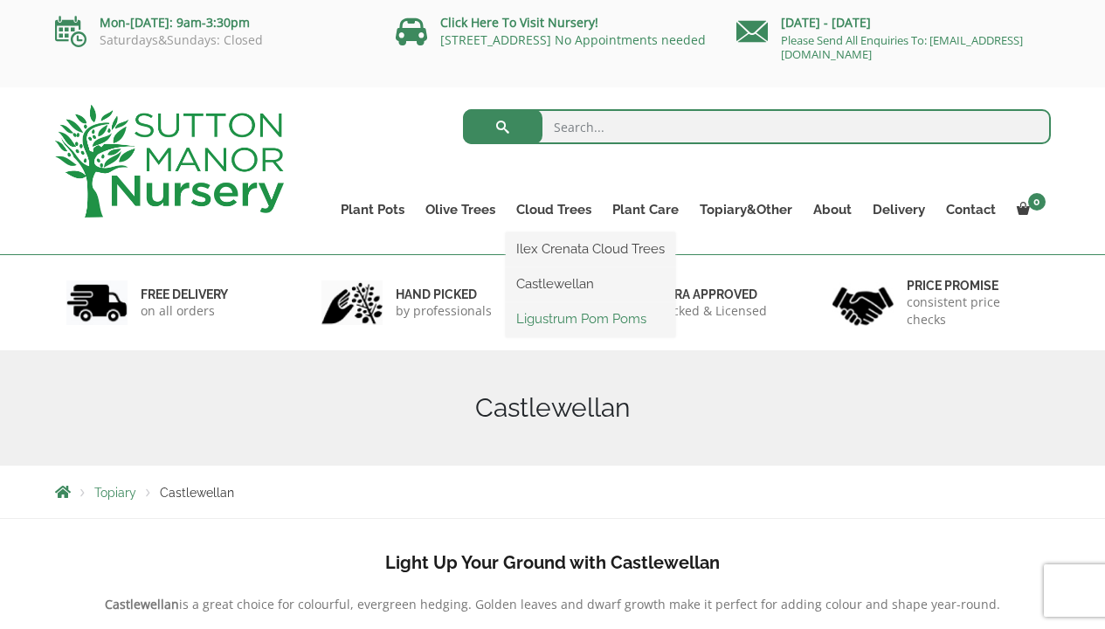
click at [551, 314] on link "Ligustrum Pom Poms" at bounding box center [590, 319] width 169 height 26
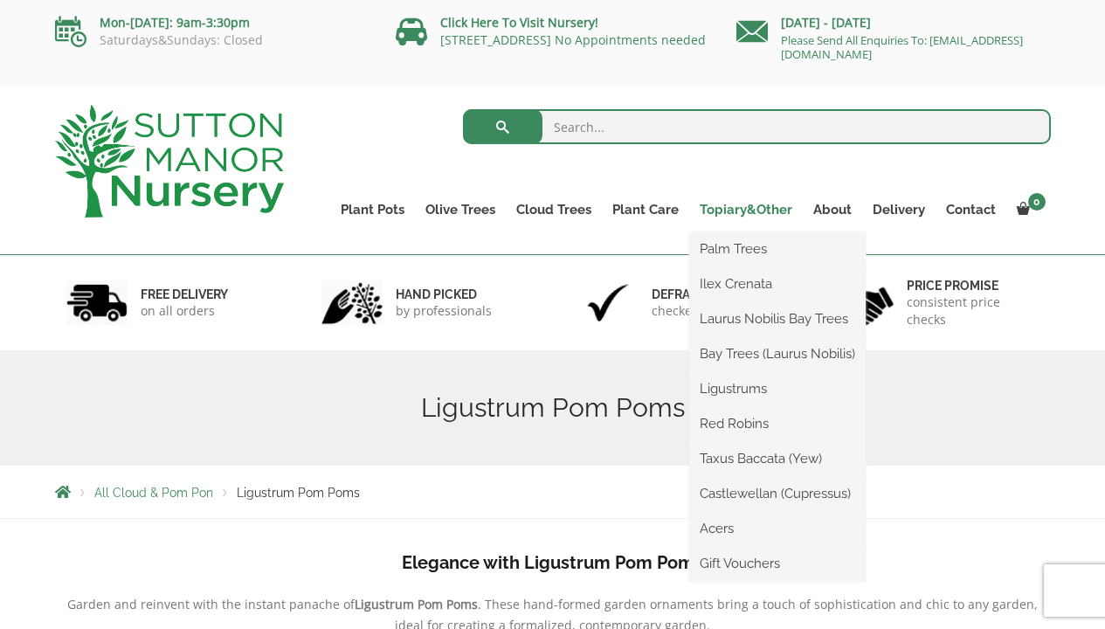
click at [738, 213] on link "Topiary&Other" at bounding box center [746, 209] width 114 height 24
click at [754, 458] on link "Taxus Baccata (Yew)" at bounding box center [777, 458] width 176 height 26
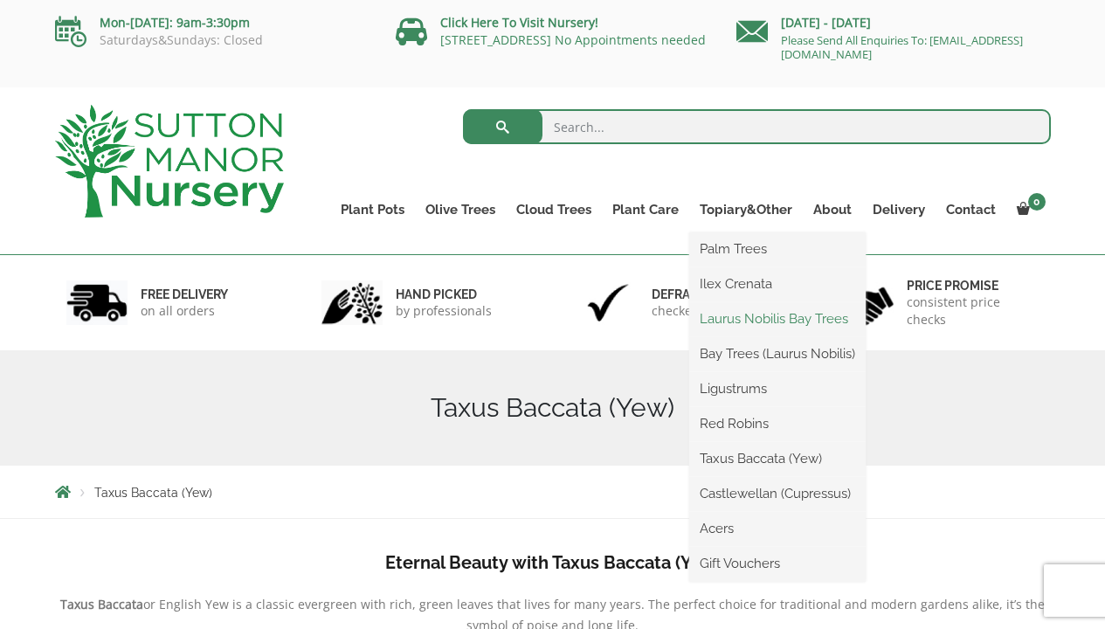
click at [727, 320] on link "Laurus Nobilis Bay Trees" at bounding box center [777, 319] width 176 height 26
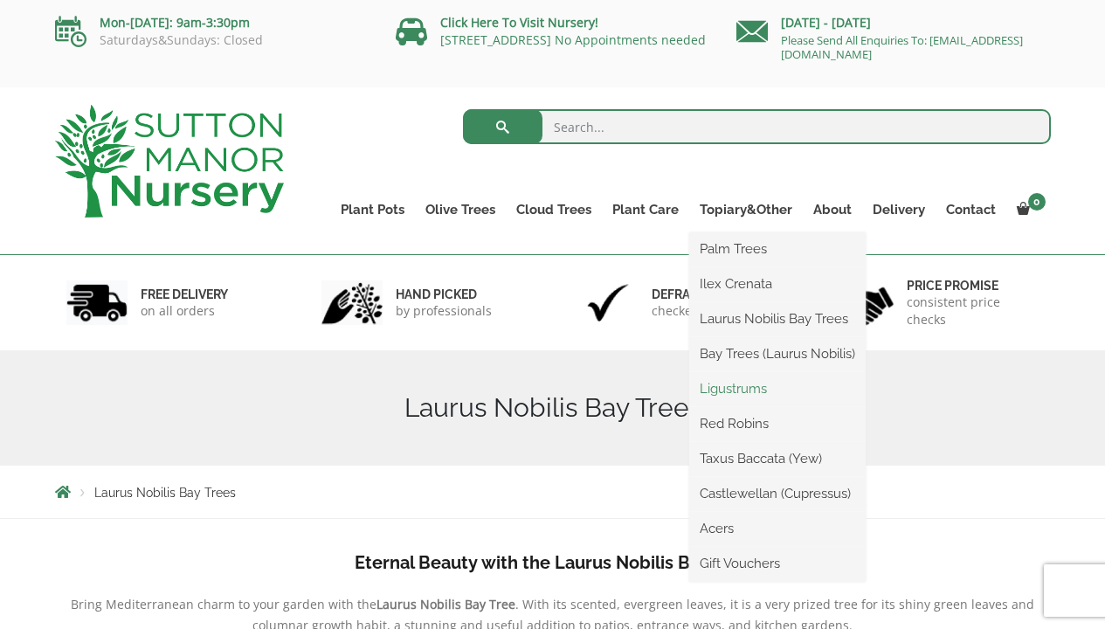
click at [726, 393] on link "Ligustrums" at bounding box center [777, 388] width 176 height 26
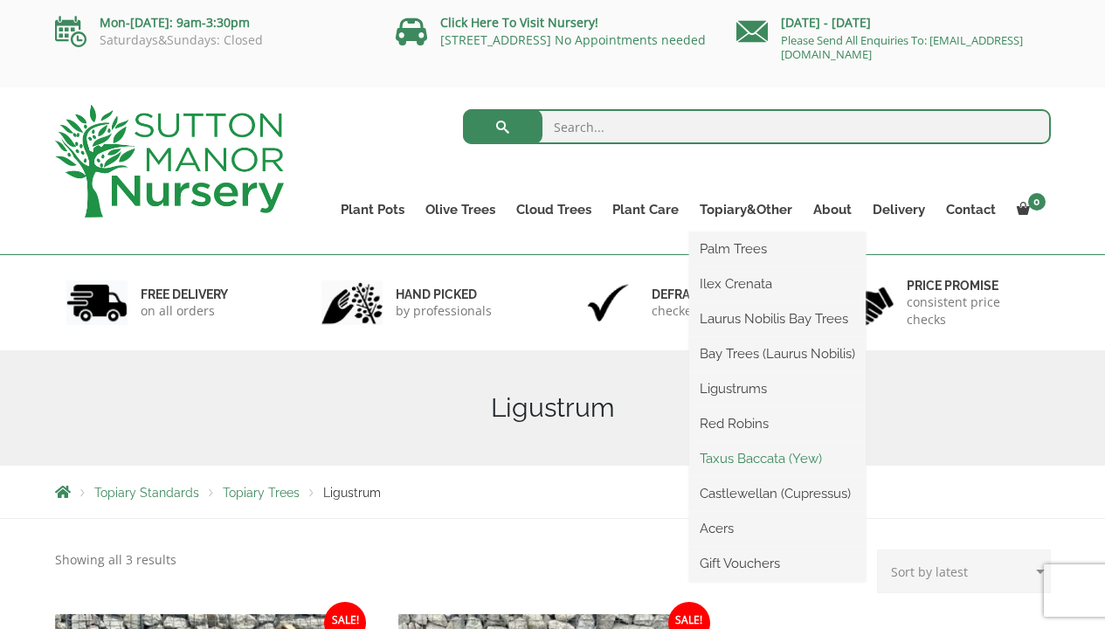
click at [744, 458] on link "Taxus Baccata (Yew)" at bounding box center [777, 458] width 176 height 26
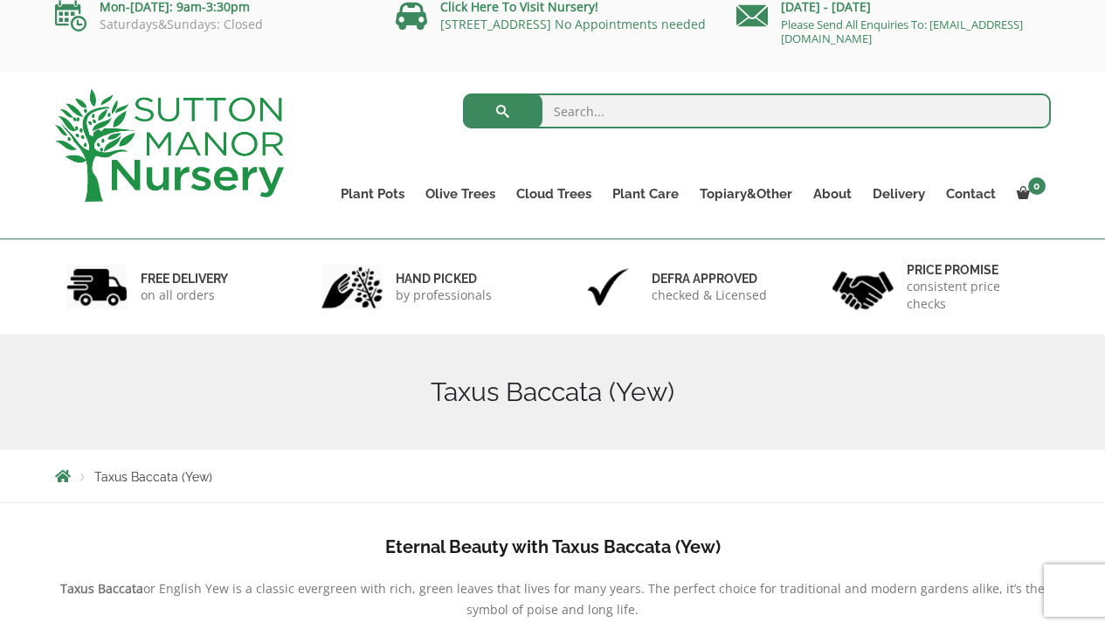
scroll to position [3, 0]
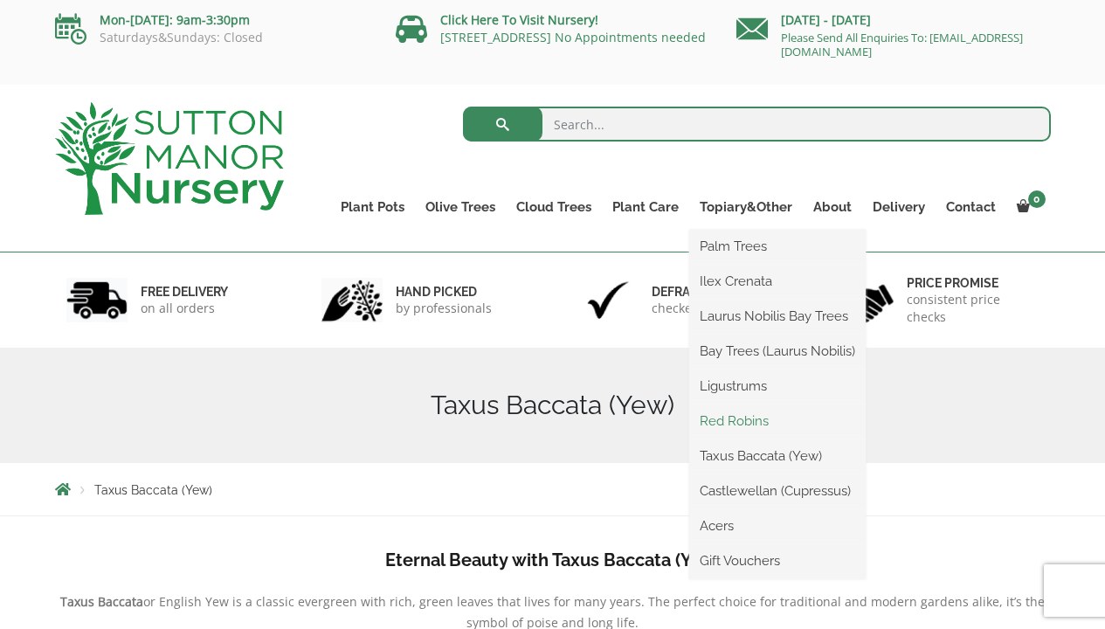
click at [731, 422] on link "Red Robins" at bounding box center [777, 421] width 176 height 26
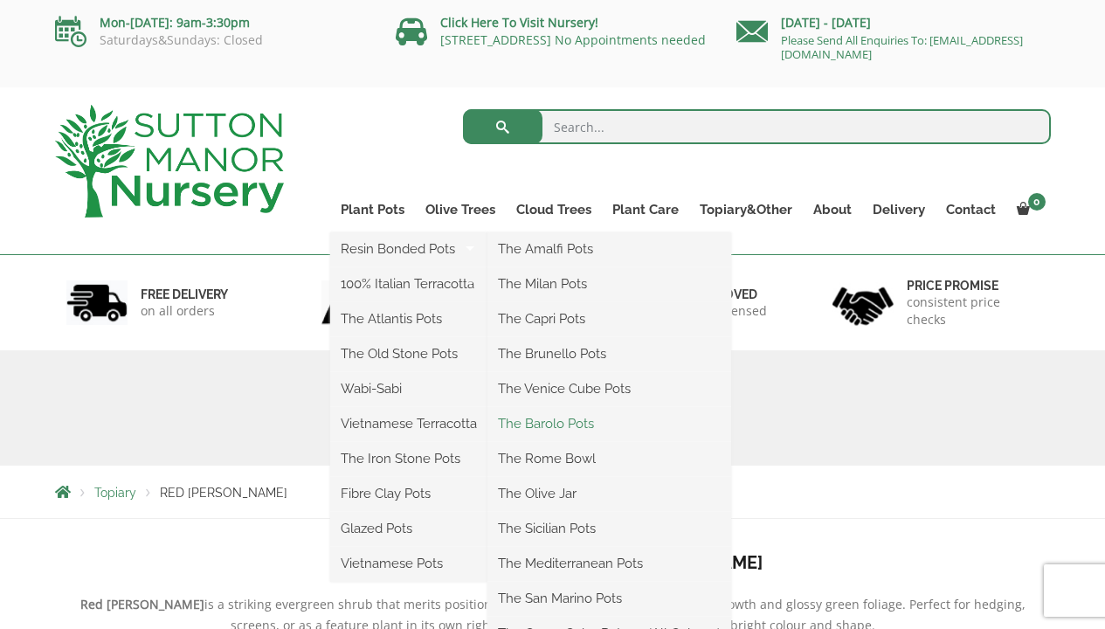
click at [542, 430] on link "The Barolo Pots" at bounding box center [609, 423] width 244 height 26
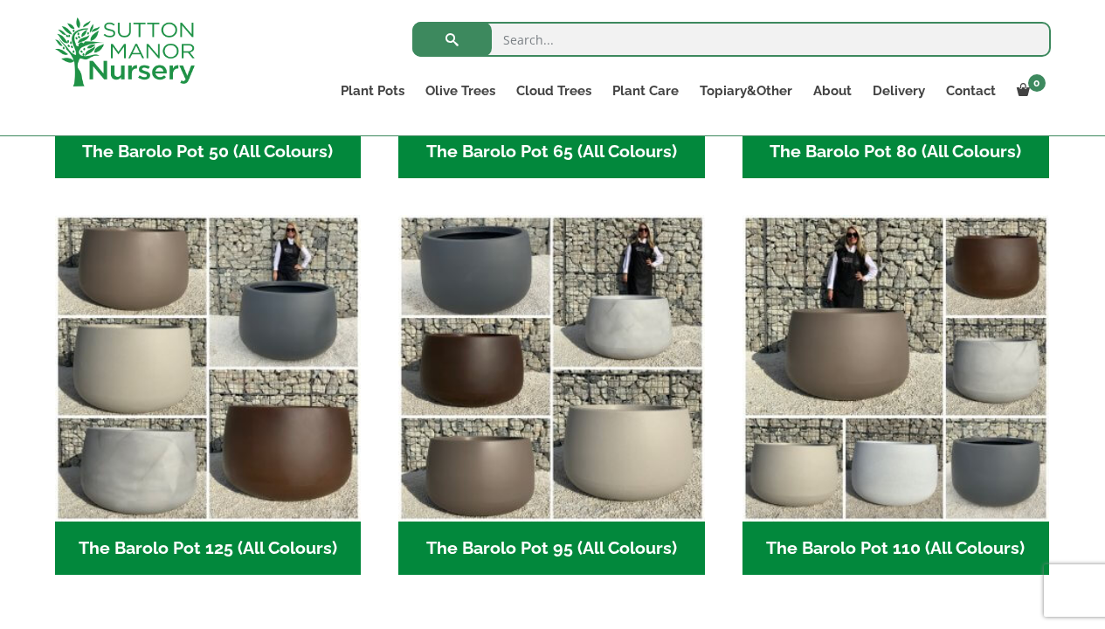
scroll to position [774, 0]
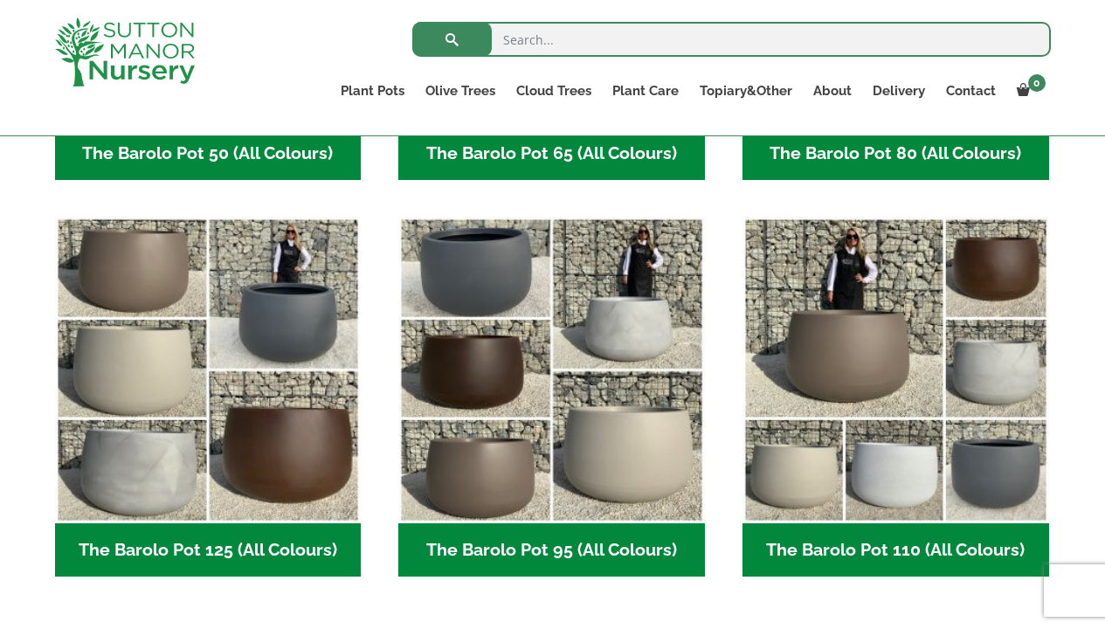
click at [590, 542] on h2 "The Barolo Pot 95 (All Colours) (7)" at bounding box center [551, 550] width 306 height 54
